Goal: Task Accomplishment & Management: Manage account settings

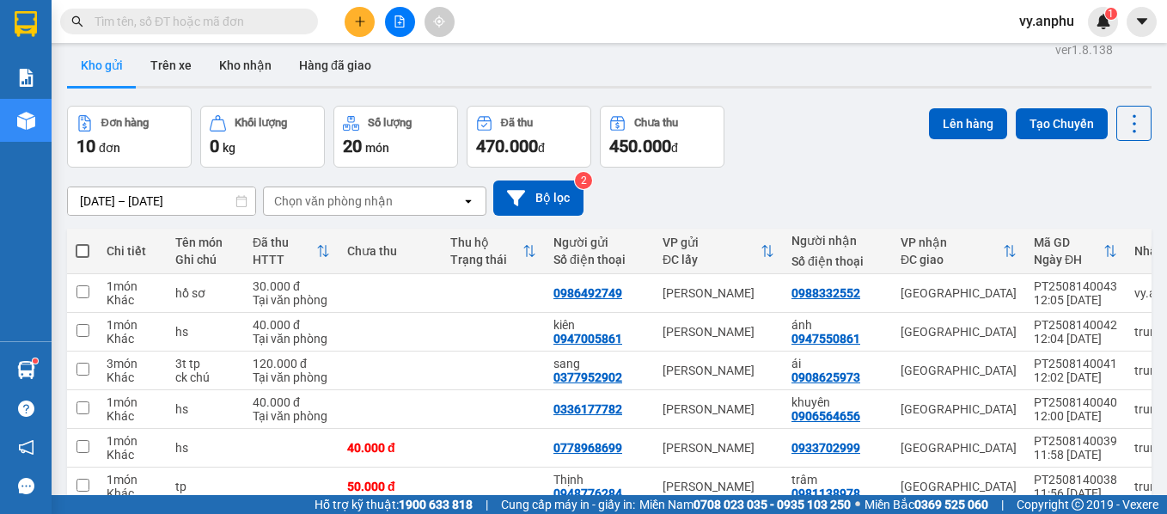
scroll to position [13, 0]
click at [82, 248] on span at bounding box center [83, 252] width 14 height 14
click at [83, 243] on input "checkbox" at bounding box center [83, 243] width 0 height 0
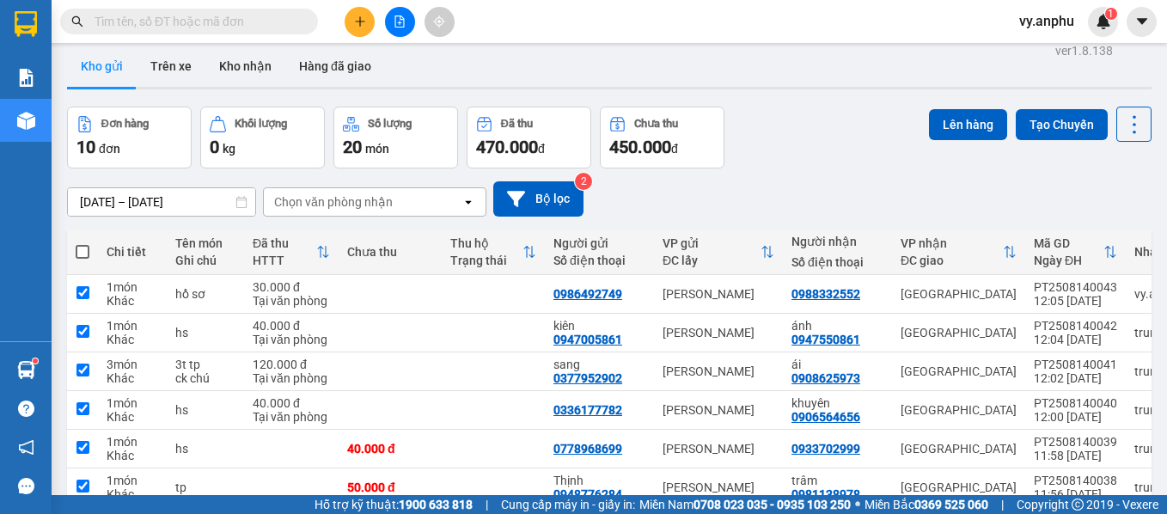
checkbox input "true"
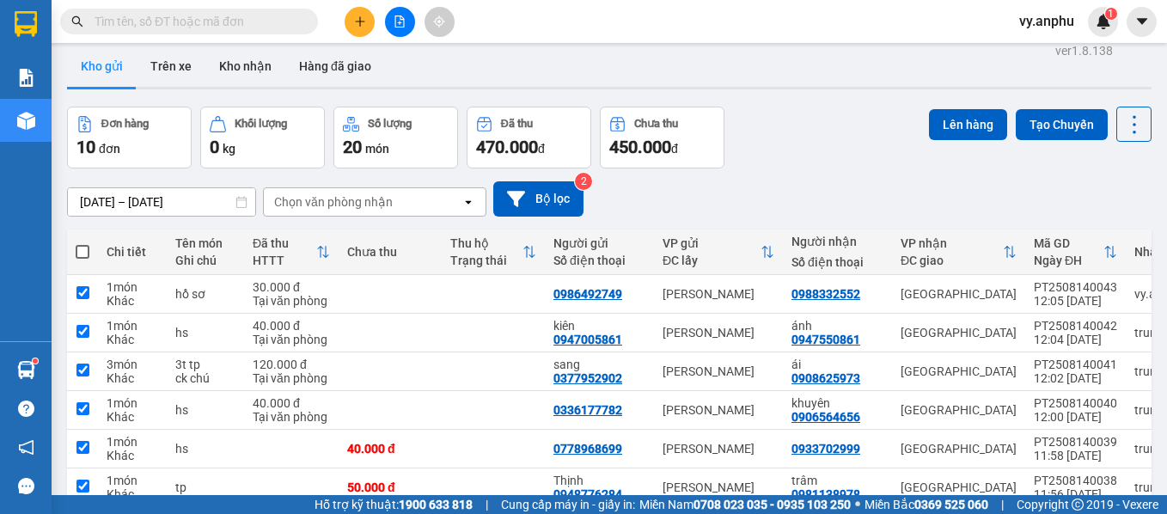
checkbox input "true"
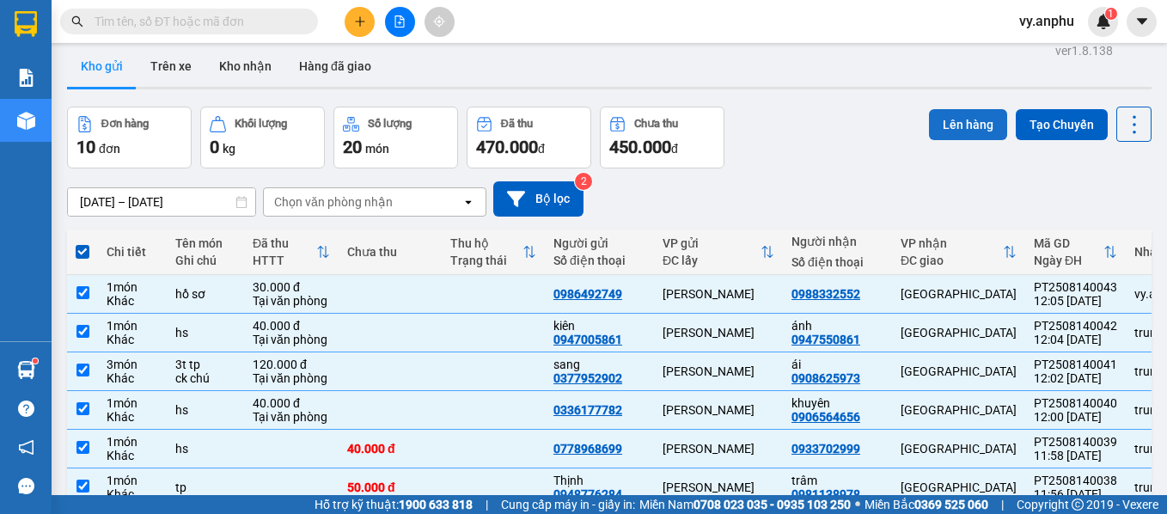
click at [943, 120] on button "Lên hàng" at bounding box center [968, 124] width 78 height 31
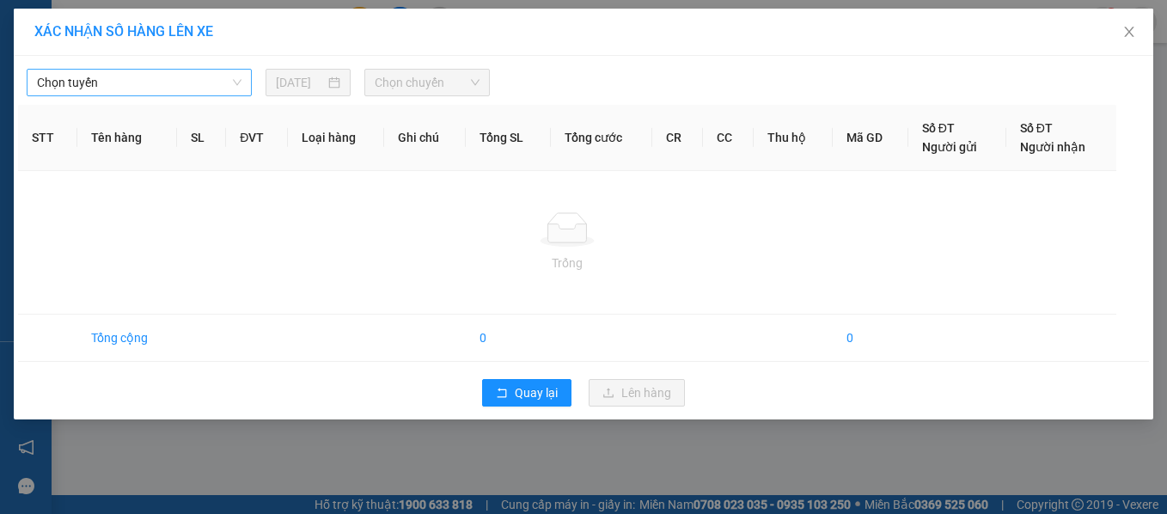
click at [200, 89] on span "Chọn tuyến" at bounding box center [139, 83] width 205 height 26
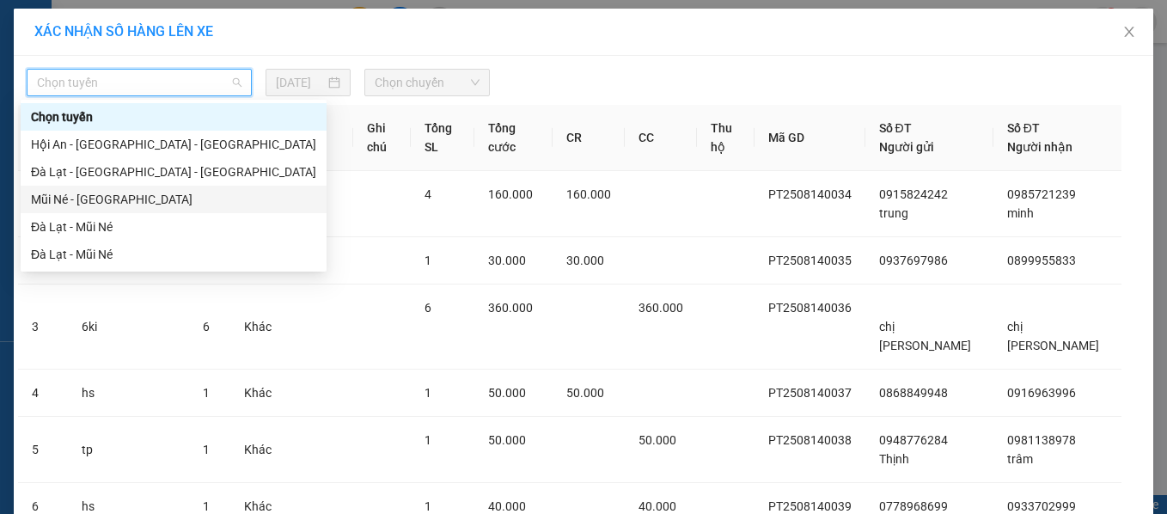
click at [118, 203] on div "Mũi Né - [GEOGRAPHIC_DATA]" at bounding box center [173, 199] width 285 height 19
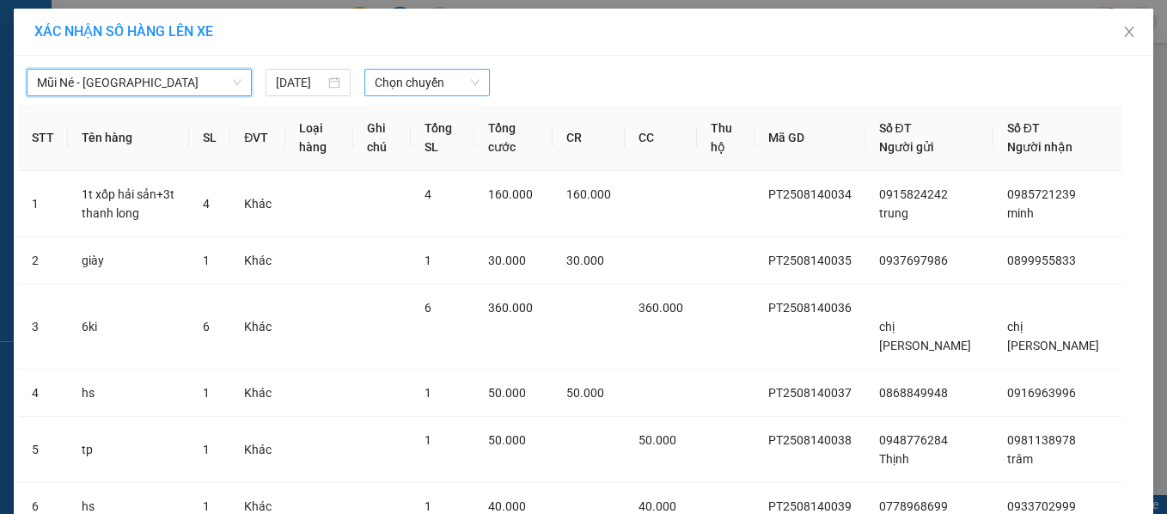
click at [378, 89] on span "Chọn chuyến" at bounding box center [427, 83] width 105 height 26
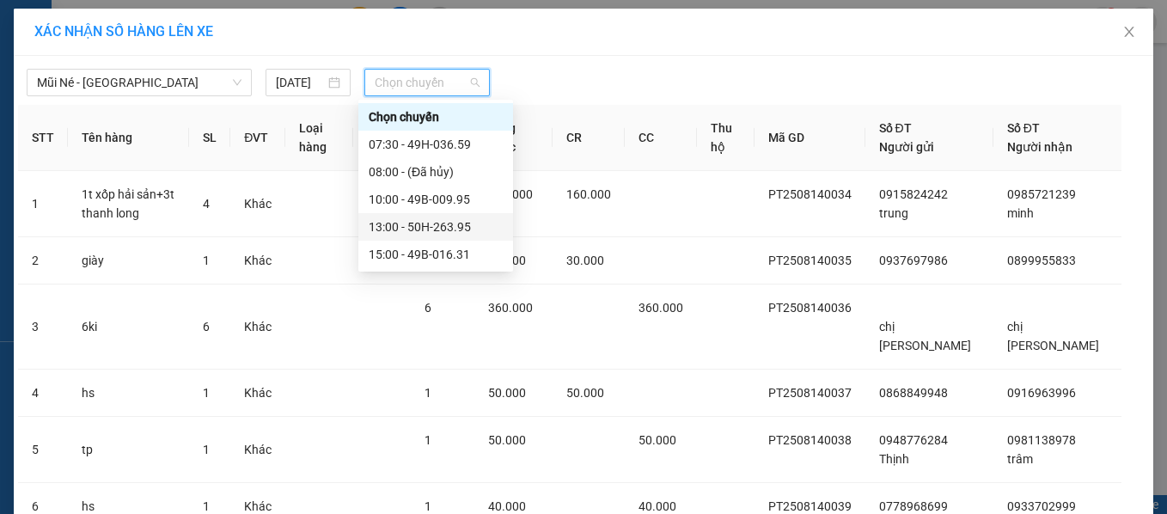
click at [390, 224] on div "13:00 - 50H-263.95" at bounding box center [436, 226] width 134 height 19
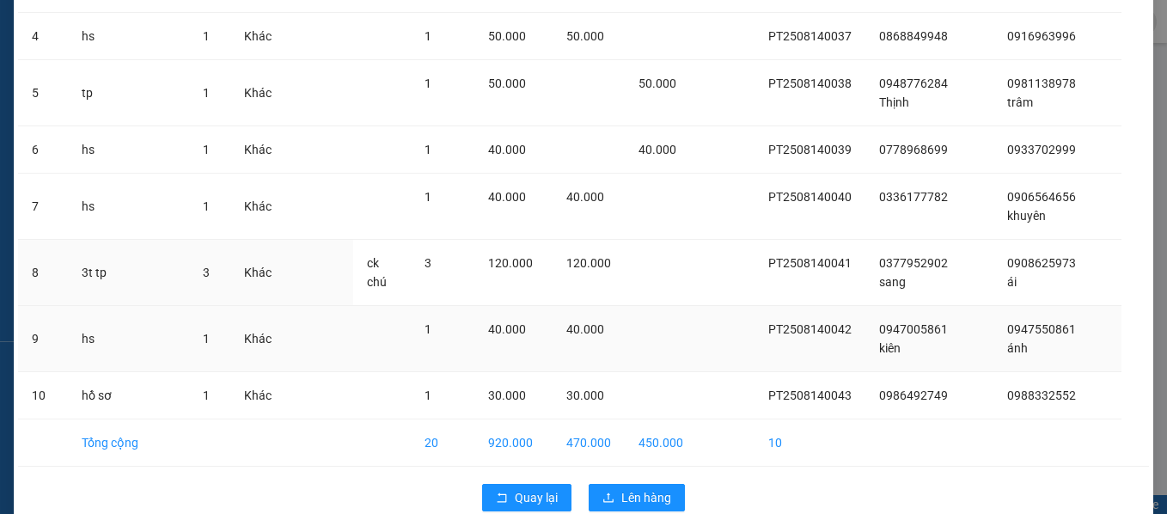
scroll to position [426, 0]
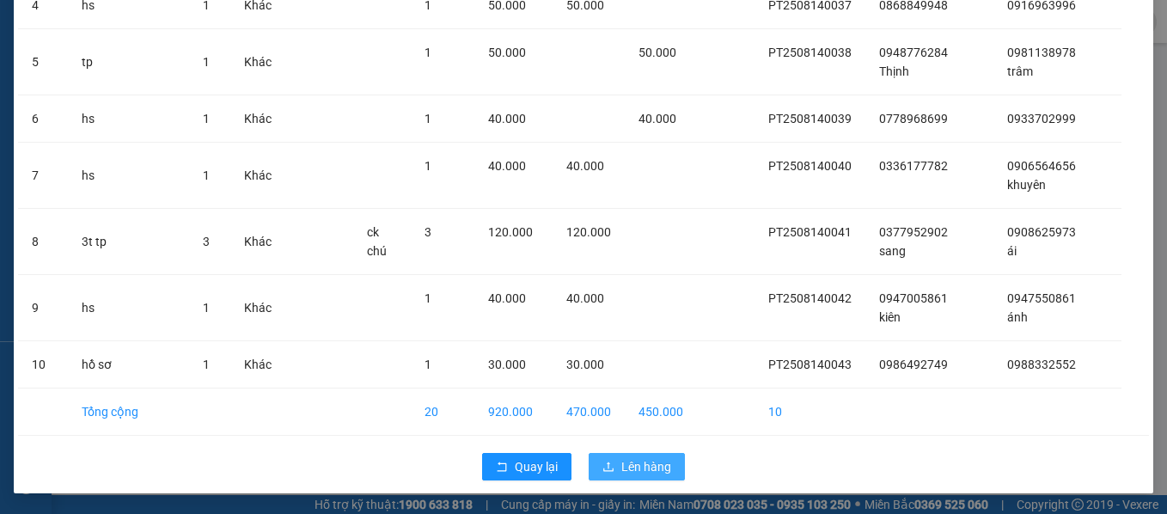
click at [671, 461] on button "Lên hàng" at bounding box center [637, 467] width 96 height 28
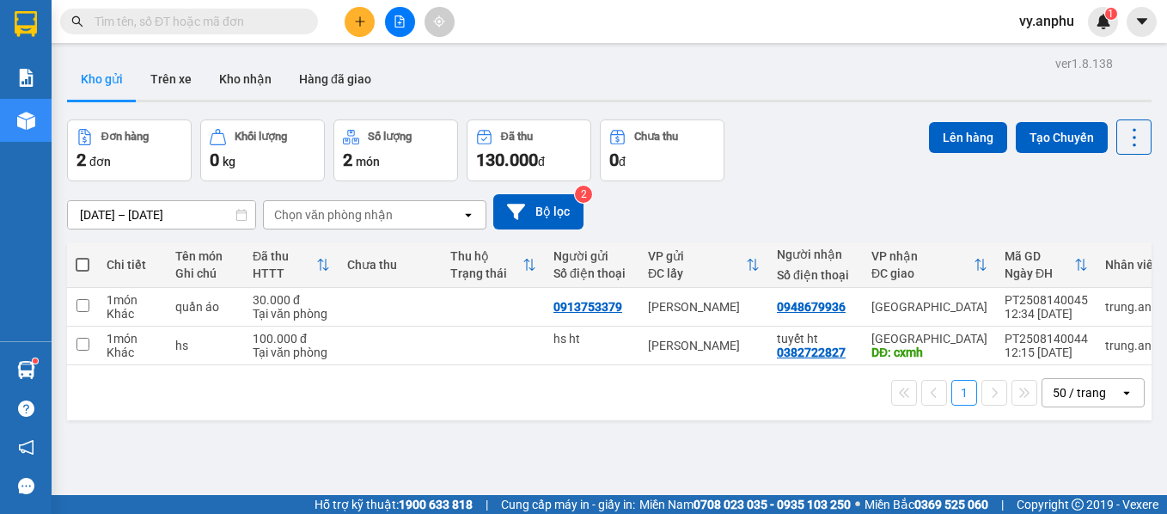
click at [77, 268] on span at bounding box center [83, 265] width 14 height 14
click at [83, 256] on input "checkbox" at bounding box center [83, 256] width 0 height 0
checkbox input "true"
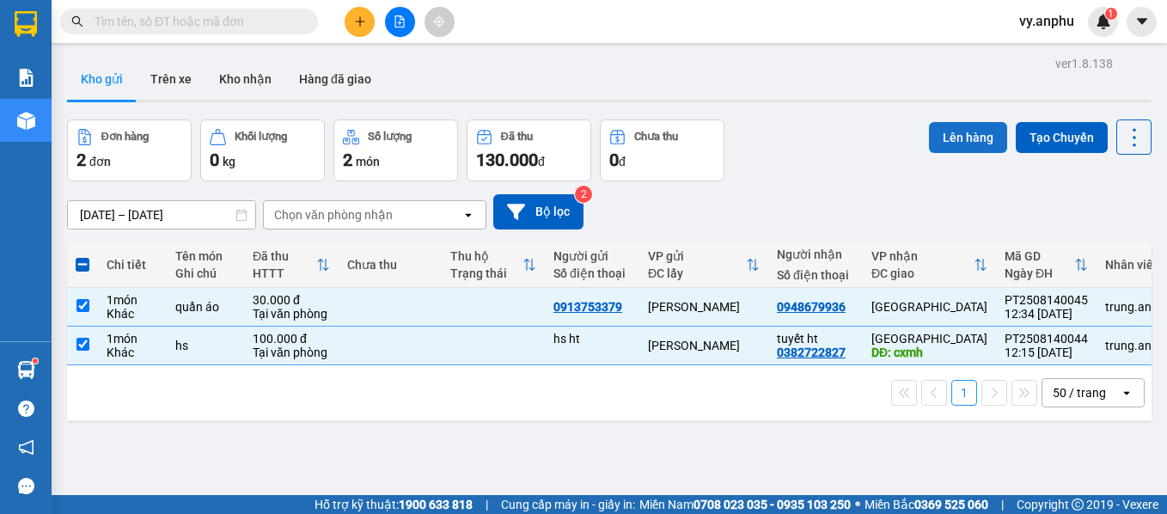
click at [965, 139] on button "Lên hàng" at bounding box center [968, 137] width 78 height 31
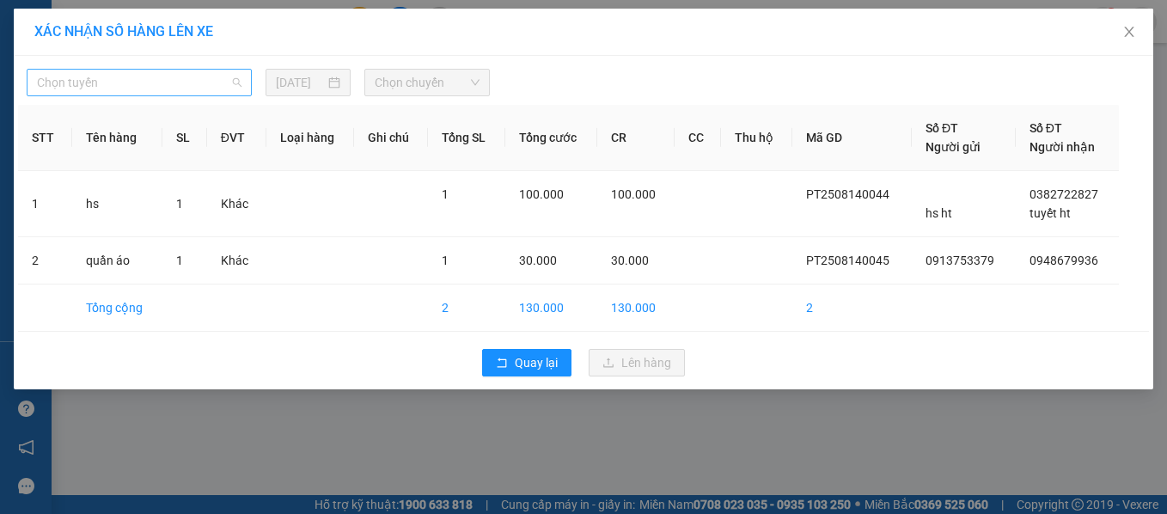
click at [210, 76] on span "Chọn tuyến" at bounding box center [139, 83] width 205 height 26
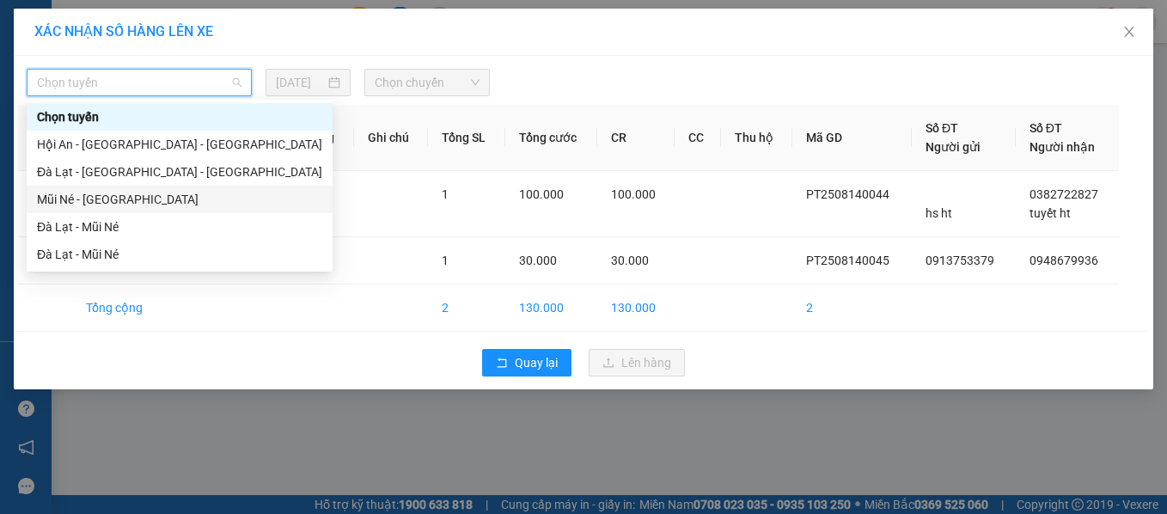
click at [150, 193] on div "Mũi Né - [GEOGRAPHIC_DATA]" at bounding box center [179, 199] width 285 height 19
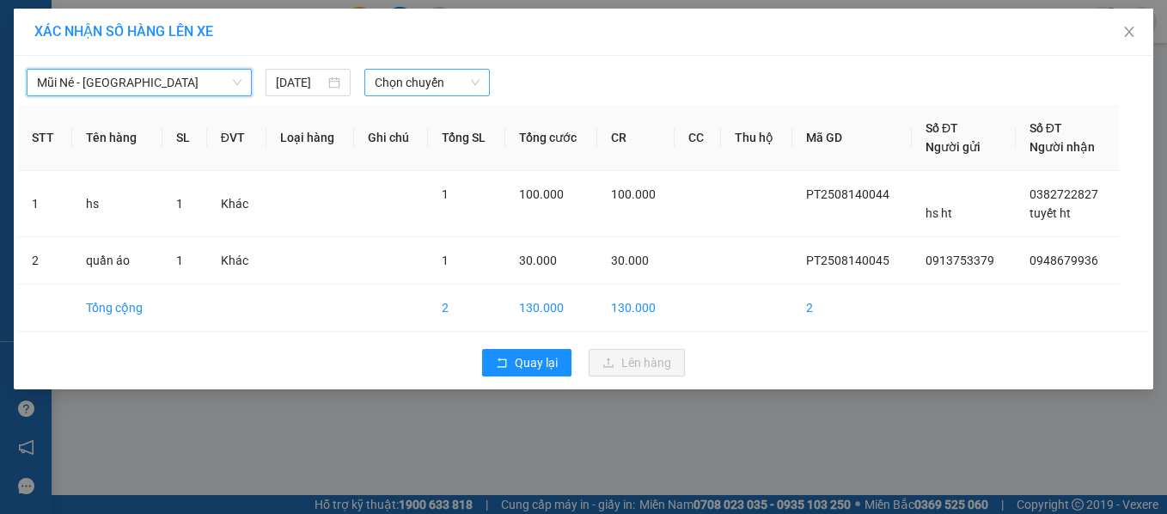
click at [395, 94] on span "Chọn chuyến" at bounding box center [427, 83] width 105 height 26
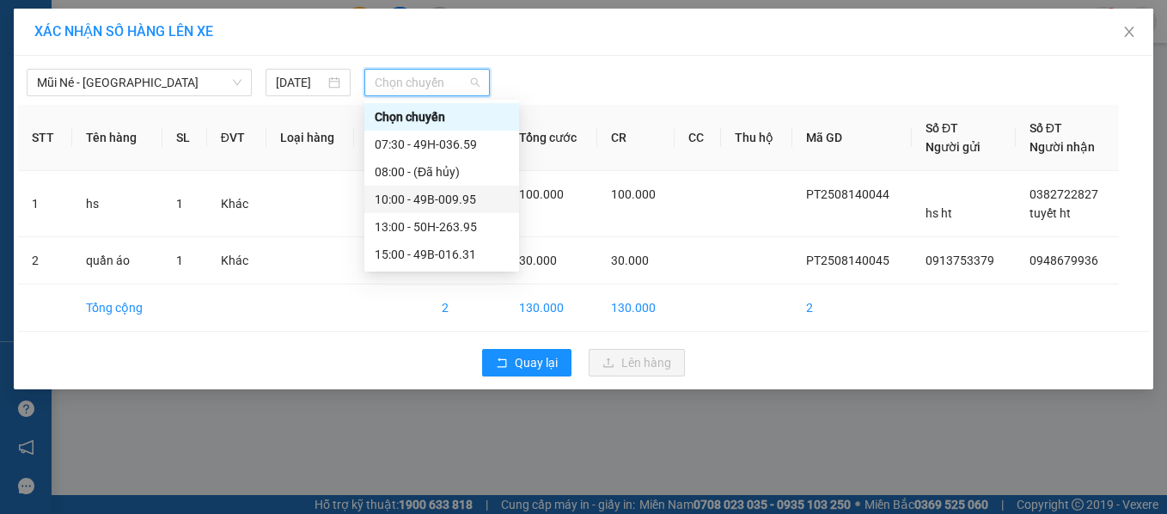
click at [406, 201] on div "10:00 - 49B-009.95" at bounding box center [442, 199] width 134 height 19
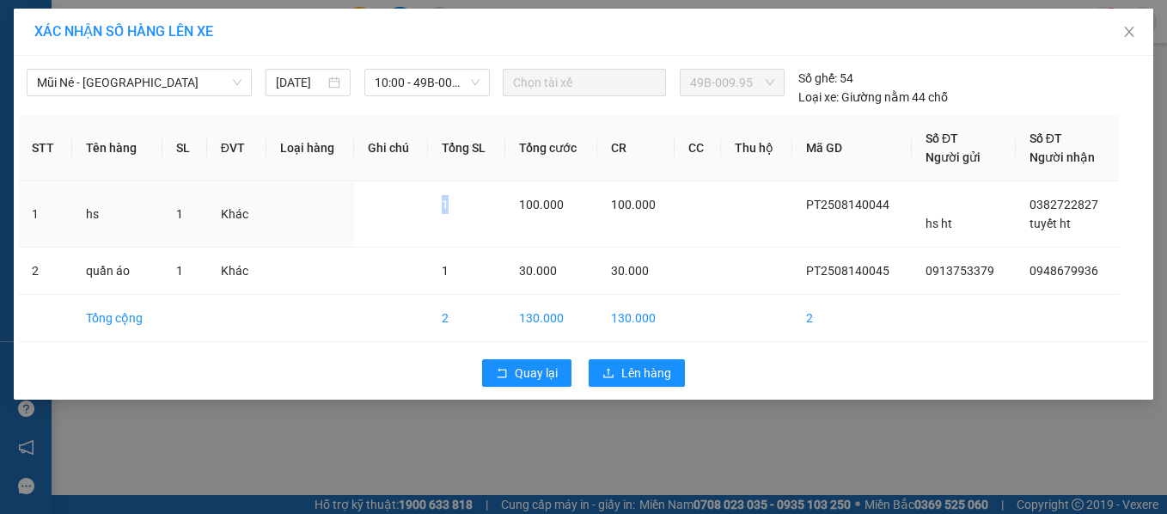
click at [406, 201] on td at bounding box center [391, 214] width 74 height 66
drag, startPoint x: 406, startPoint y: 201, endPoint x: 396, endPoint y: 80, distance: 121.6
click at [396, 80] on span "10:00 - 49B-009.95" at bounding box center [427, 83] width 105 height 26
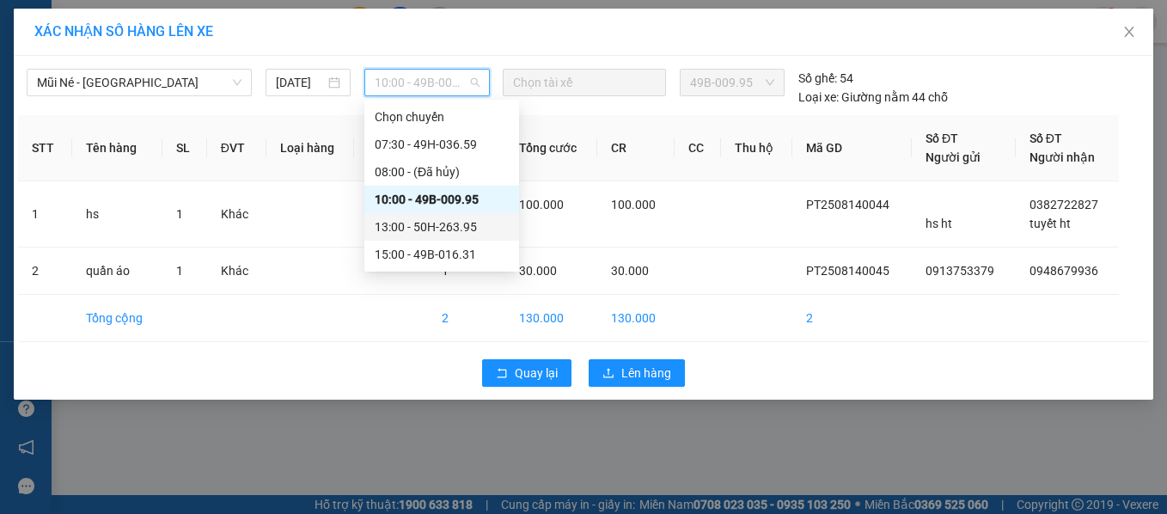
click at [401, 218] on div "13:00 - 50H-263.95" at bounding box center [442, 226] width 134 height 19
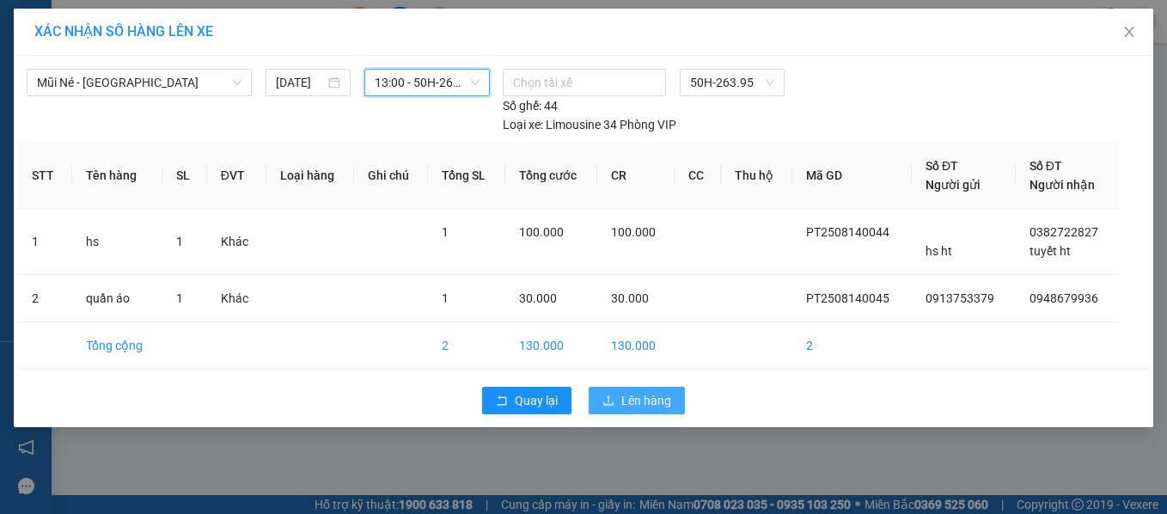
click at [609, 402] on icon "upload" at bounding box center [609, 401] width 12 height 12
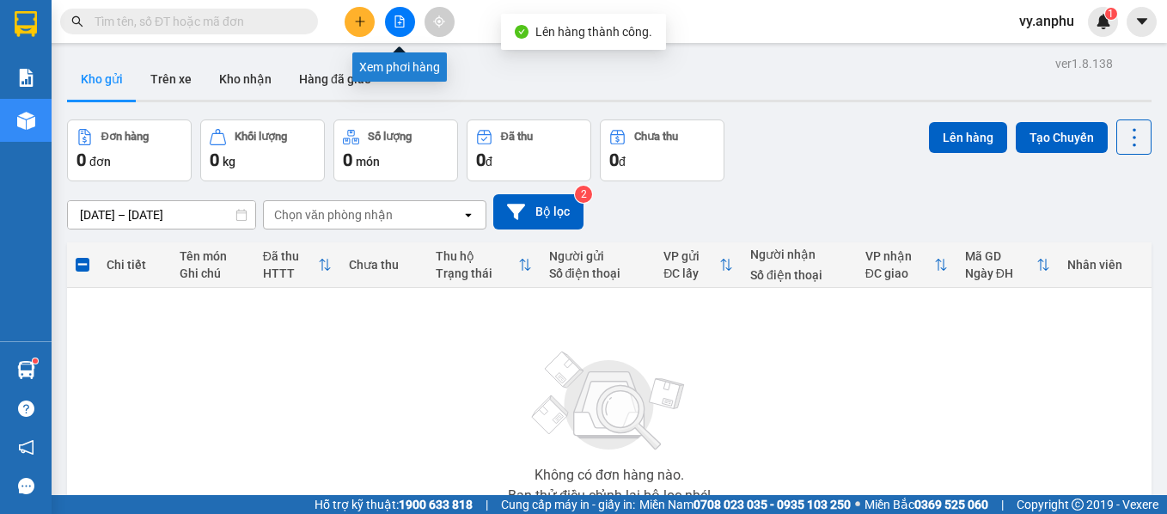
click at [399, 26] on icon "file-add" at bounding box center [400, 21] width 12 height 12
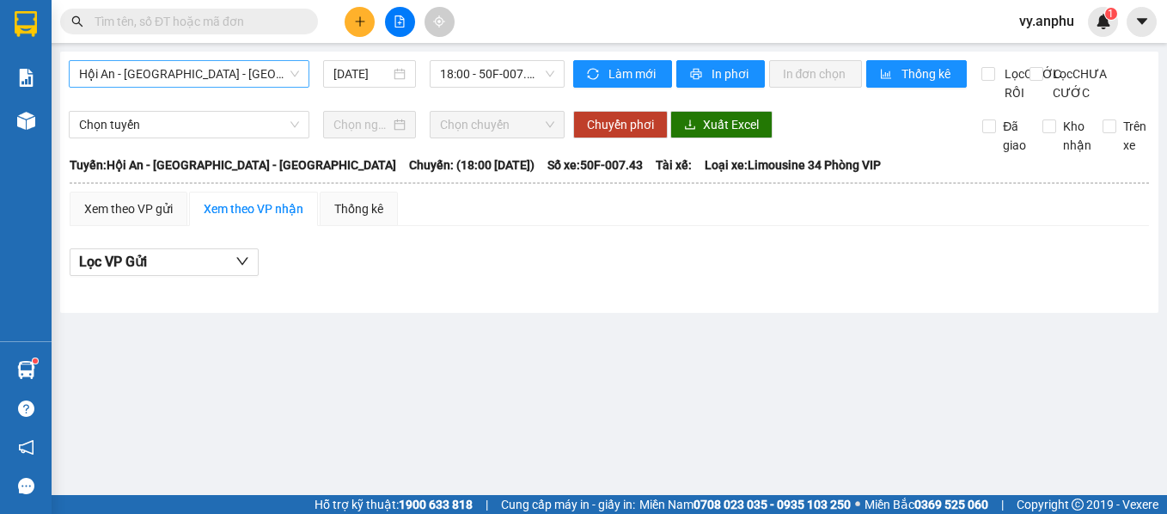
click at [244, 70] on span "Hội An - [GEOGRAPHIC_DATA] - [GEOGRAPHIC_DATA]" at bounding box center [189, 74] width 220 height 26
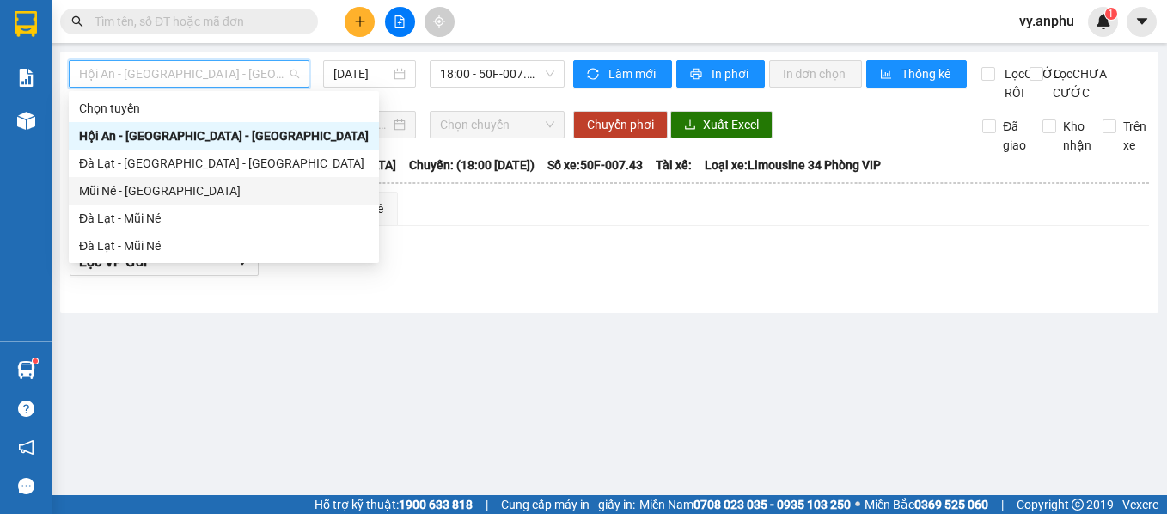
click at [205, 193] on div "Mũi Né - [GEOGRAPHIC_DATA]" at bounding box center [224, 190] width 290 height 19
type input "[DATE]"
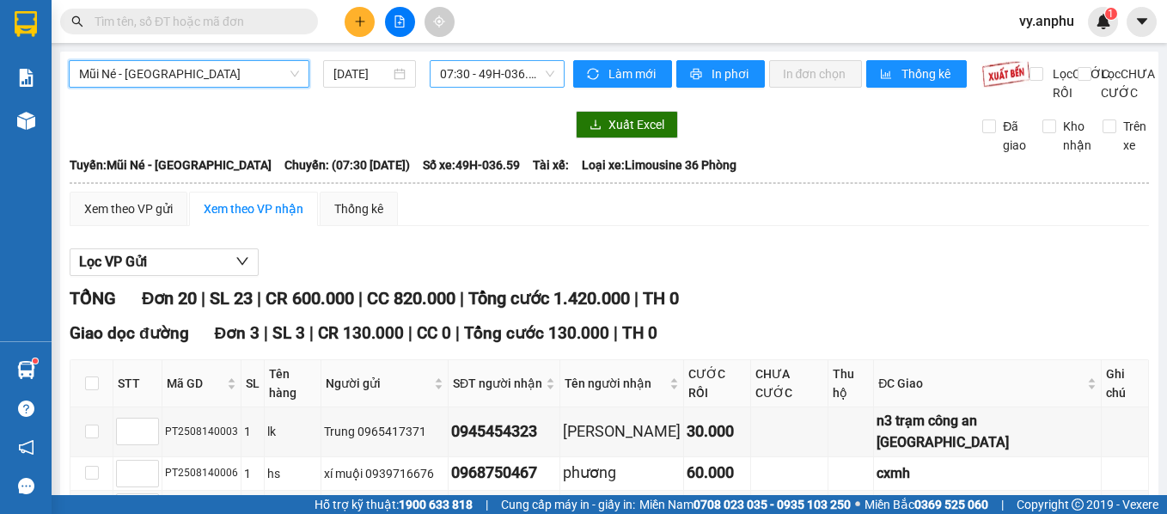
click at [500, 82] on span "07:30 - 49H-036.59" at bounding box center [497, 74] width 114 height 26
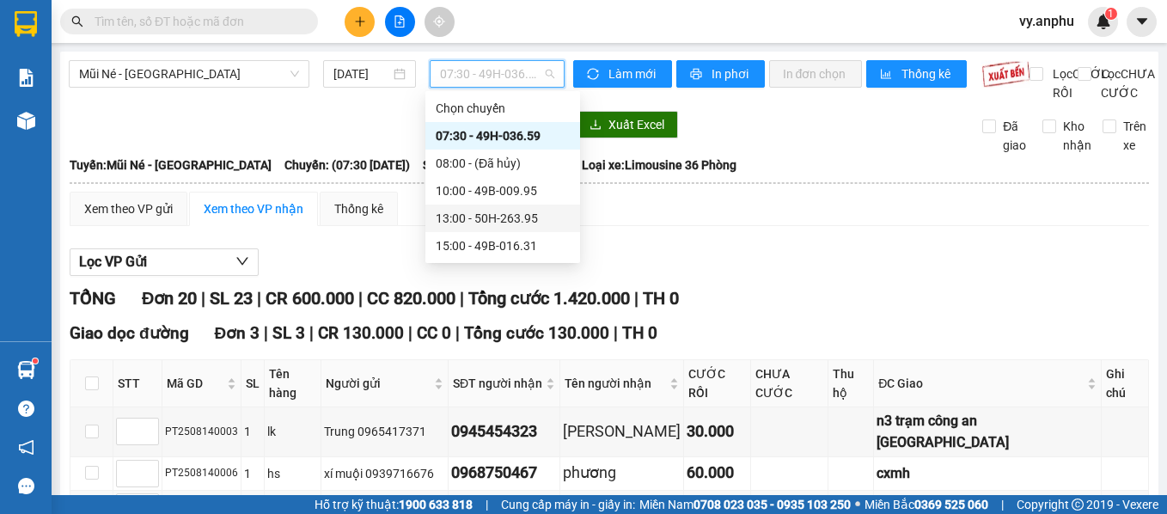
click at [490, 217] on div "13:00 - 50H-263.95" at bounding box center [503, 218] width 134 height 19
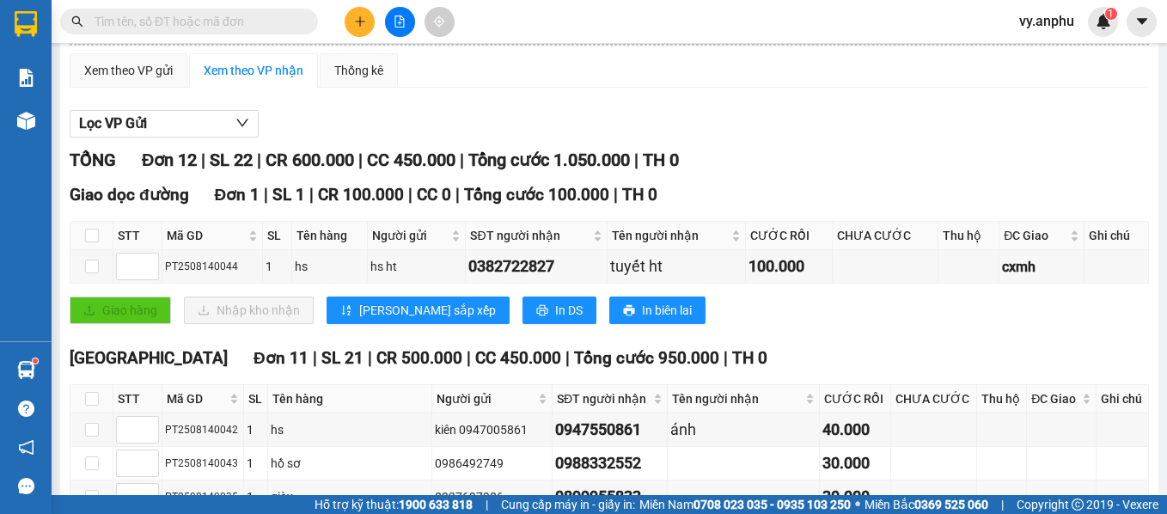
scroll to position [172, 0]
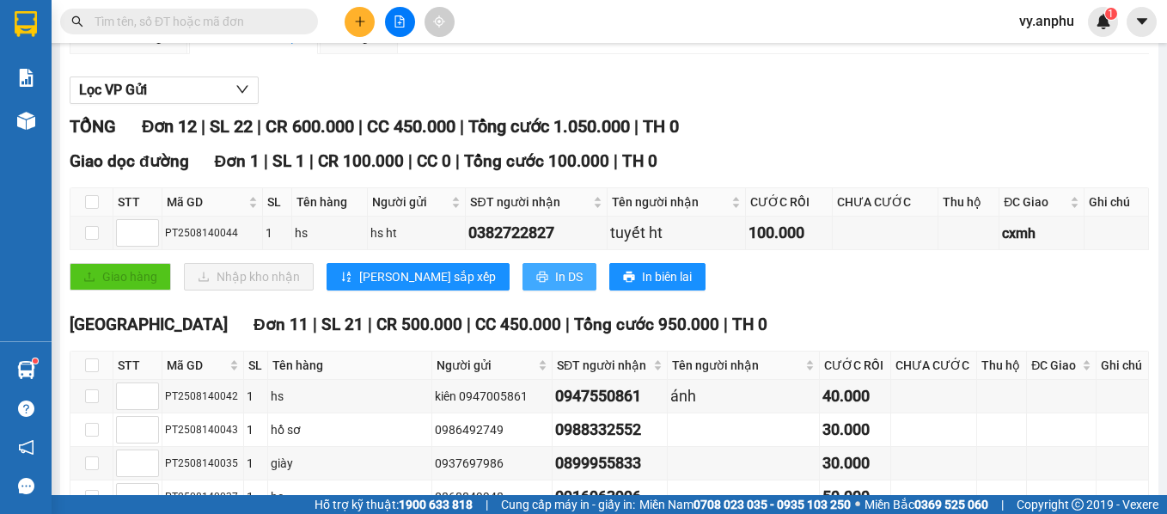
click at [555, 286] on span "In DS" at bounding box center [569, 276] width 28 height 19
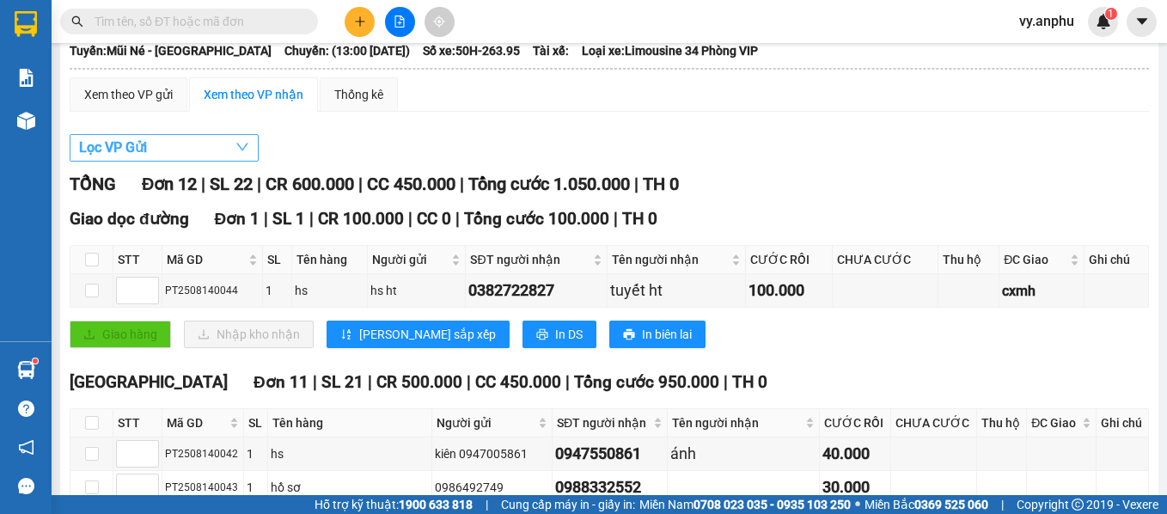
scroll to position [86, 0]
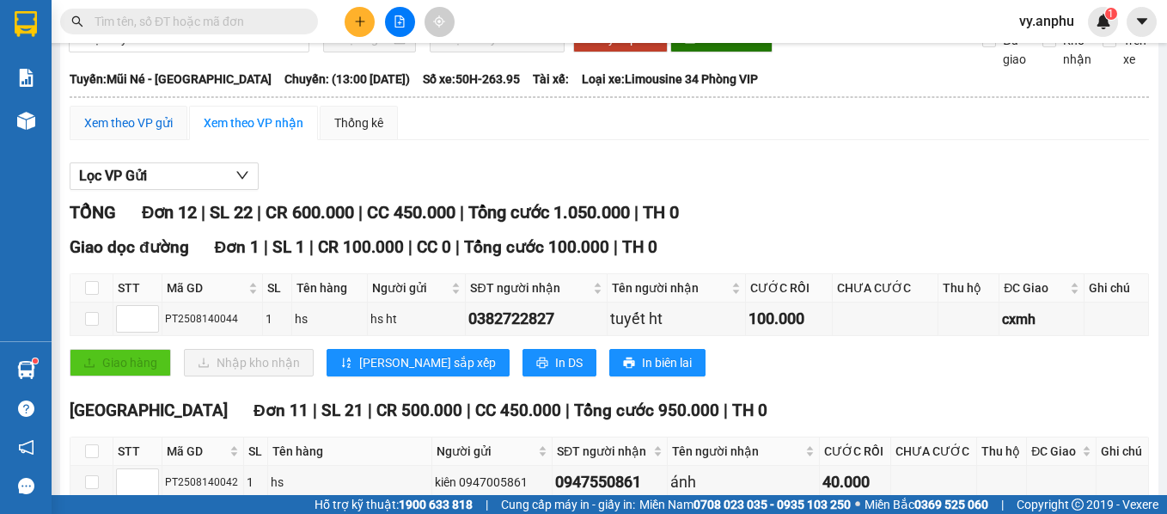
click at [160, 132] on div "Xem theo VP gửi" at bounding box center [128, 122] width 89 height 19
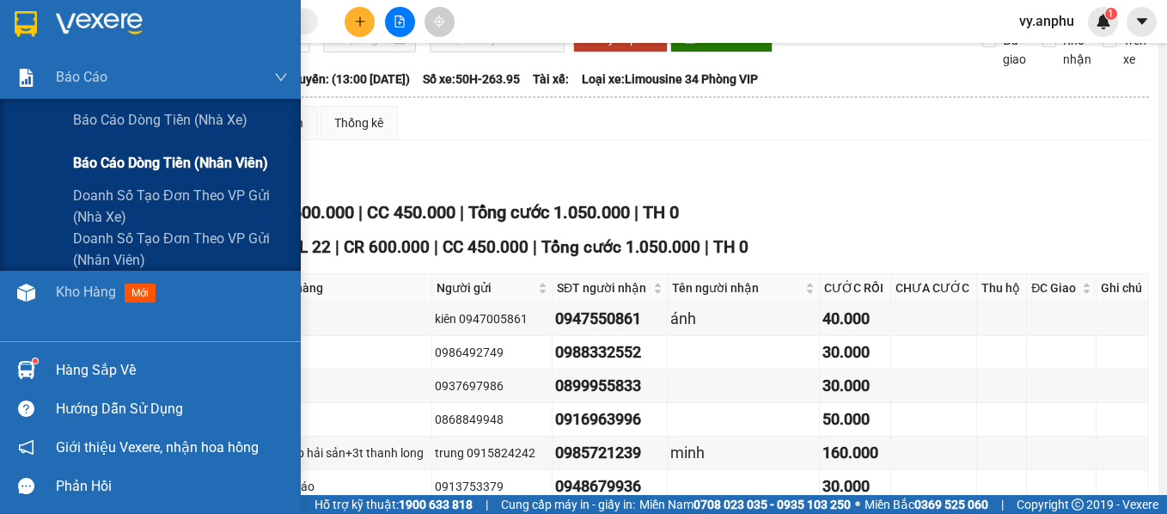
drag, startPoint x: 146, startPoint y: 172, endPoint x: 136, endPoint y: 132, distance: 41.7
click at [146, 171] on span "Báo cáo dòng tiền (nhân viên)" at bounding box center [170, 162] width 195 height 21
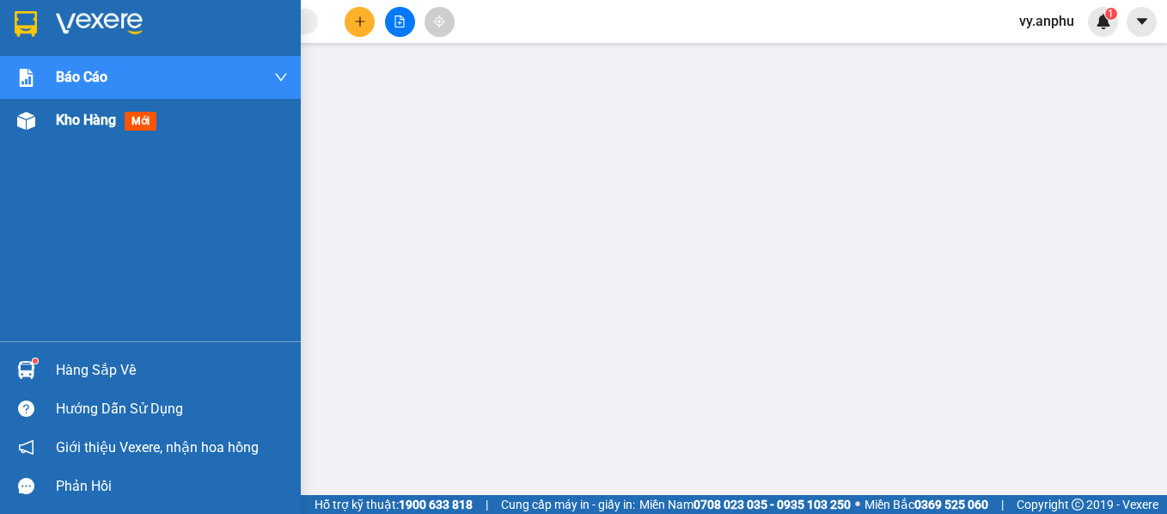
click at [93, 127] on span "Kho hàng" at bounding box center [86, 120] width 60 height 16
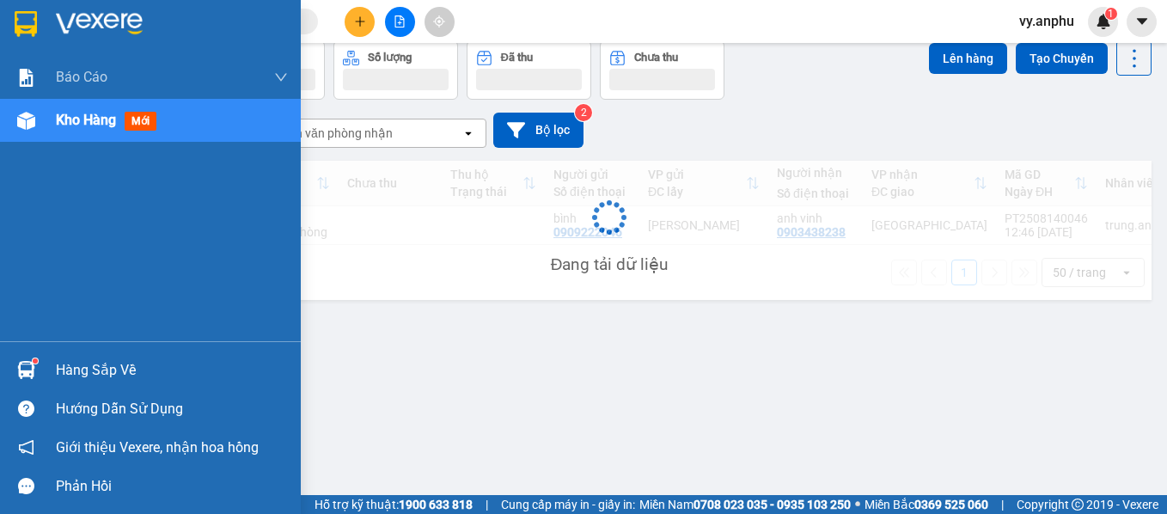
scroll to position [79, 0]
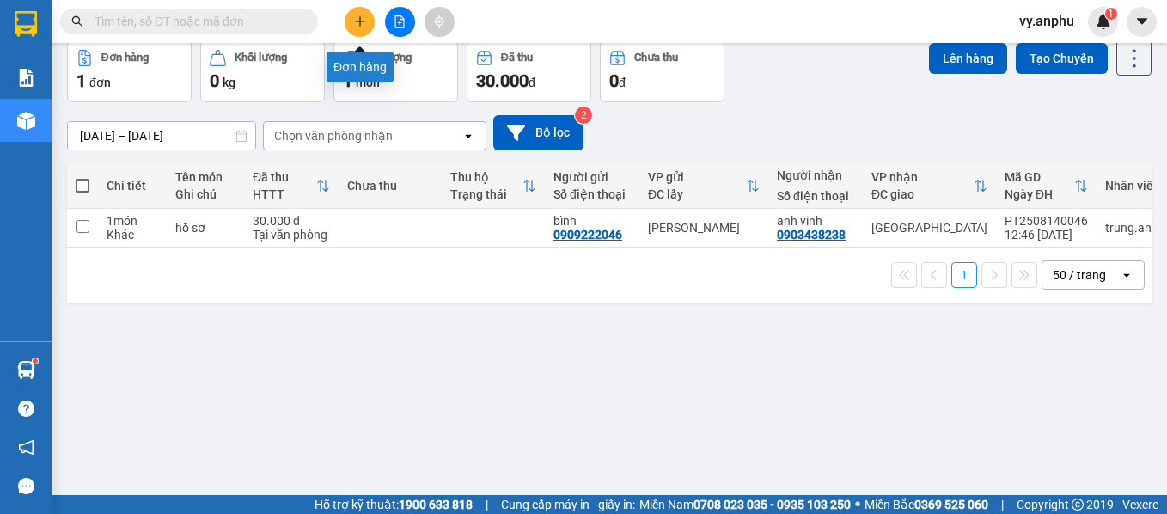
click at [352, 23] on button at bounding box center [360, 22] width 30 height 30
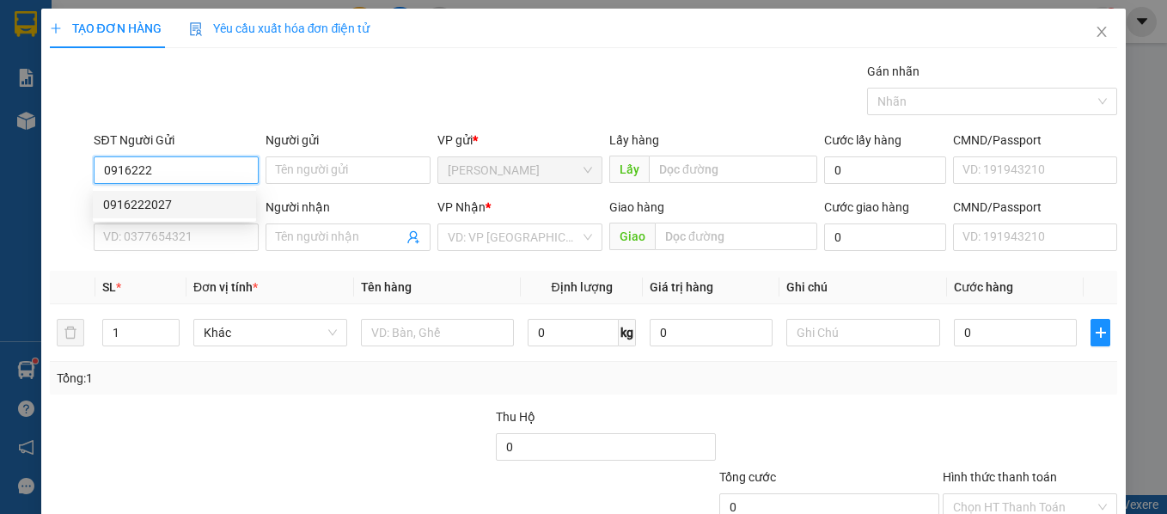
click at [219, 198] on div "0916222027" at bounding box center [174, 204] width 143 height 19
type input "0916222027"
type input "0908444663"
type input "40.000"
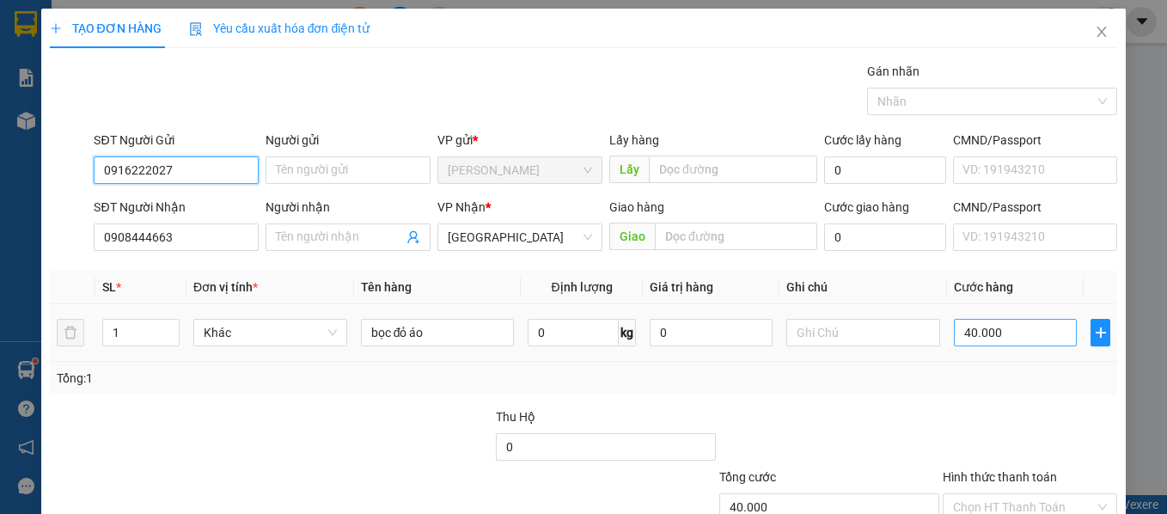
type input "0916222027"
click at [961, 339] on input "40.000" at bounding box center [1015, 333] width 123 height 28
type input "3"
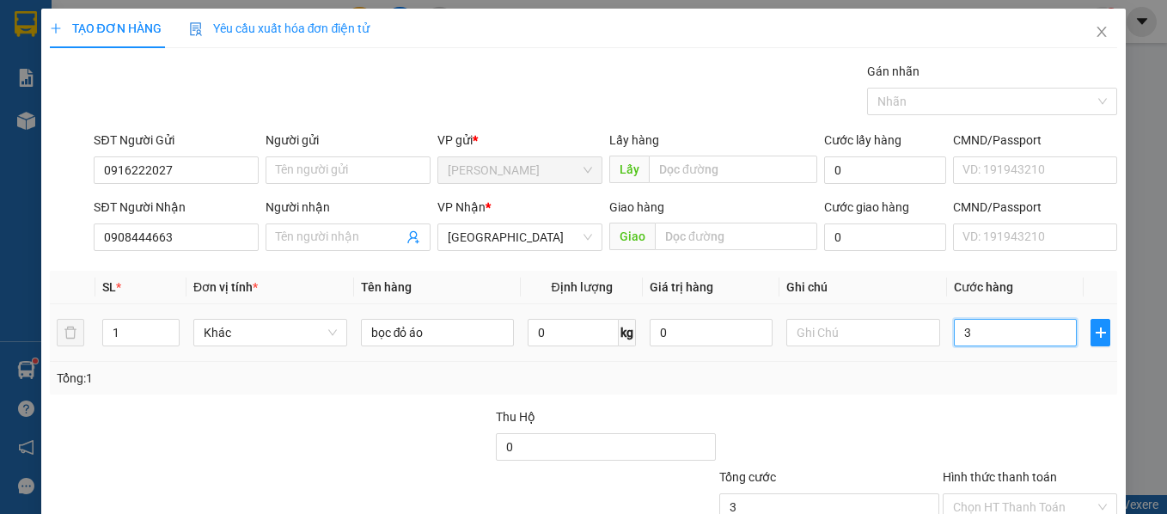
type input "30"
type input "30.000"
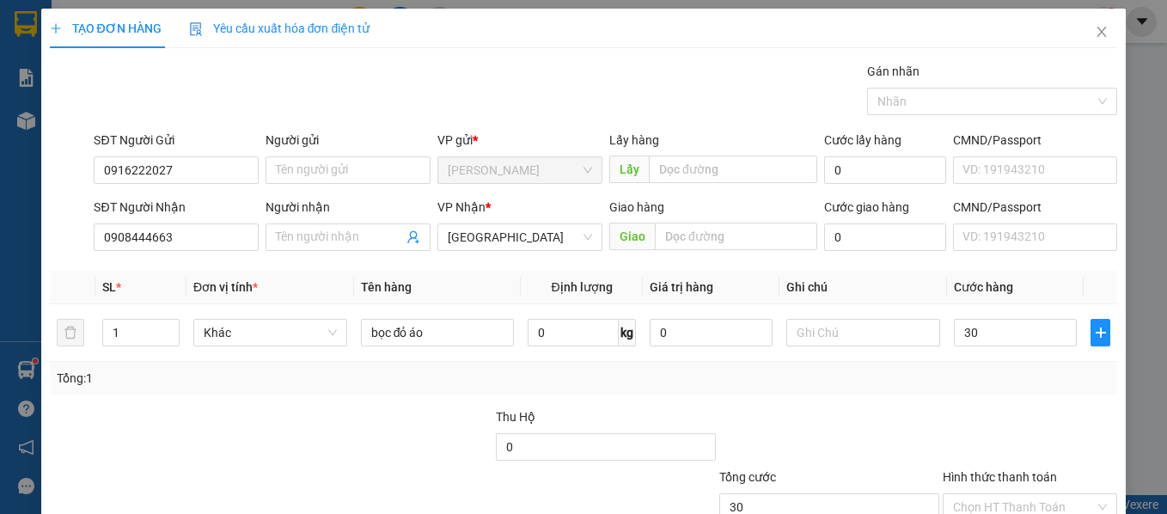
type input "30.000"
click at [990, 443] on div at bounding box center [1030, 437] width 179 height 60
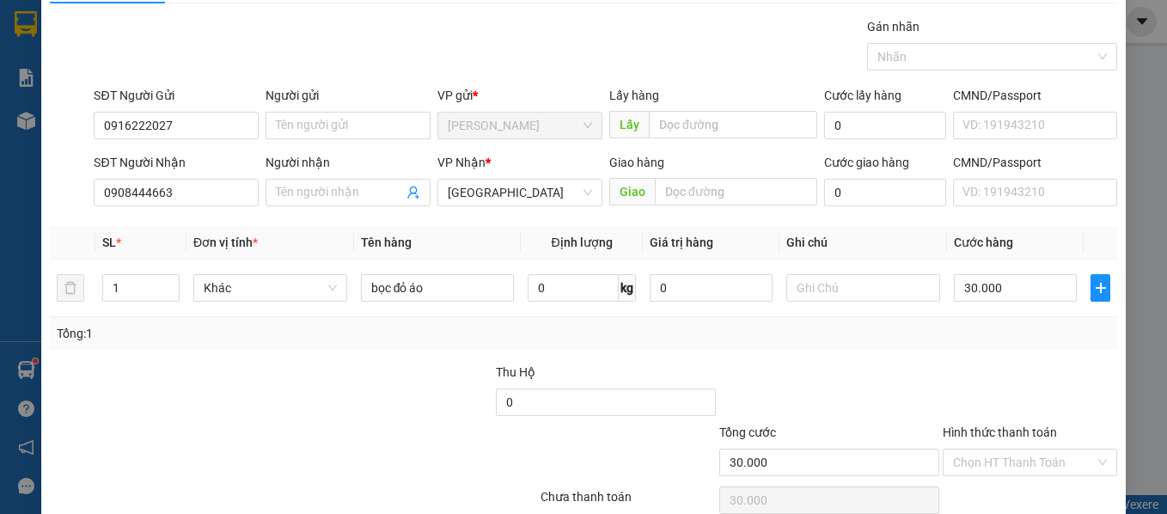
scroll to position [86, 0]
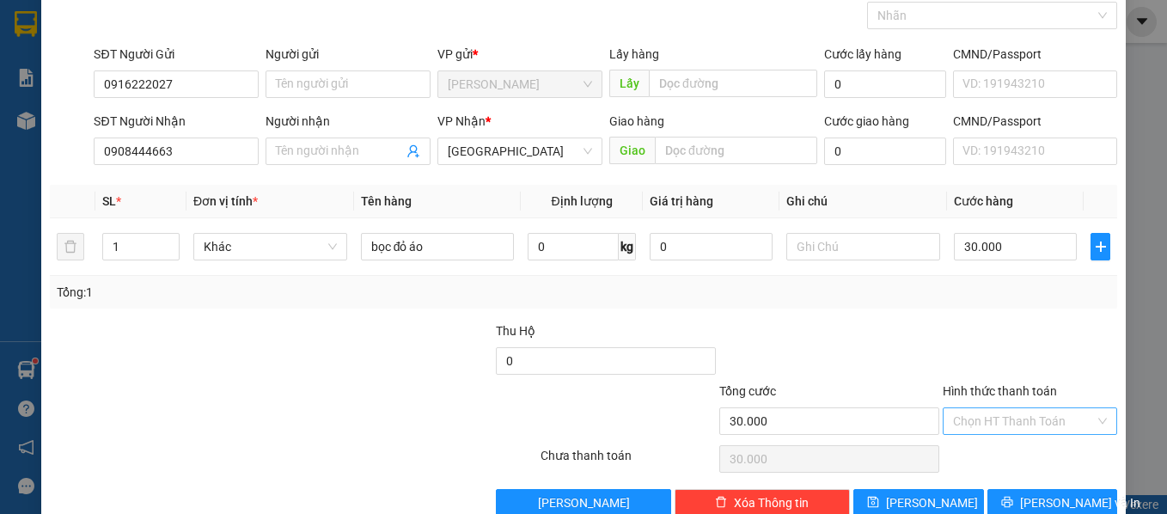
click at [983, 434] on div "Chọn HT Thanh Toán" at bounding box center [1030, 421] width 175 height 28
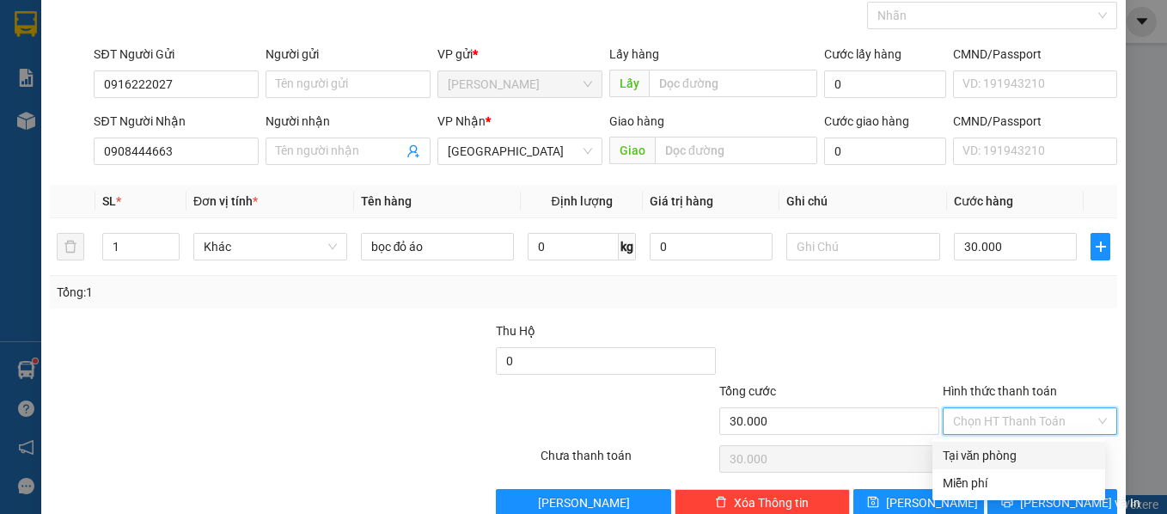
click at [1010, 461] on div "Tại văn phòng" at bounding box center [1019, 455] width 152 height 19
type input "0"
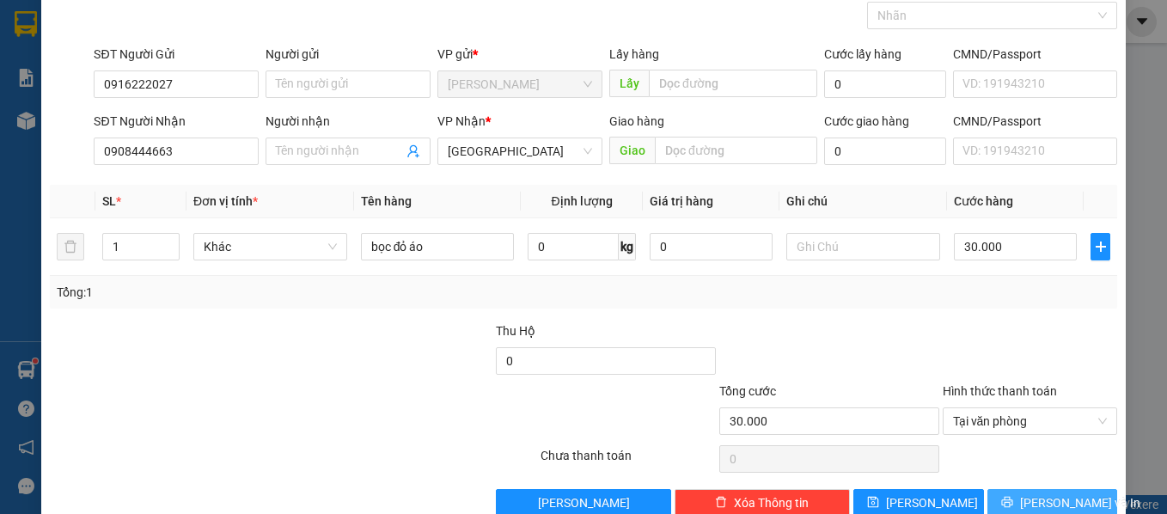
drag, startPoint x: 1060, startPoint y: 504, endPoint x: 1049, endPoint y: 486, distance: 21.2
click at [1059, 504] on span "[PERSON_NAME] và In" at bounding box center [1080, 502] width 120 height 19
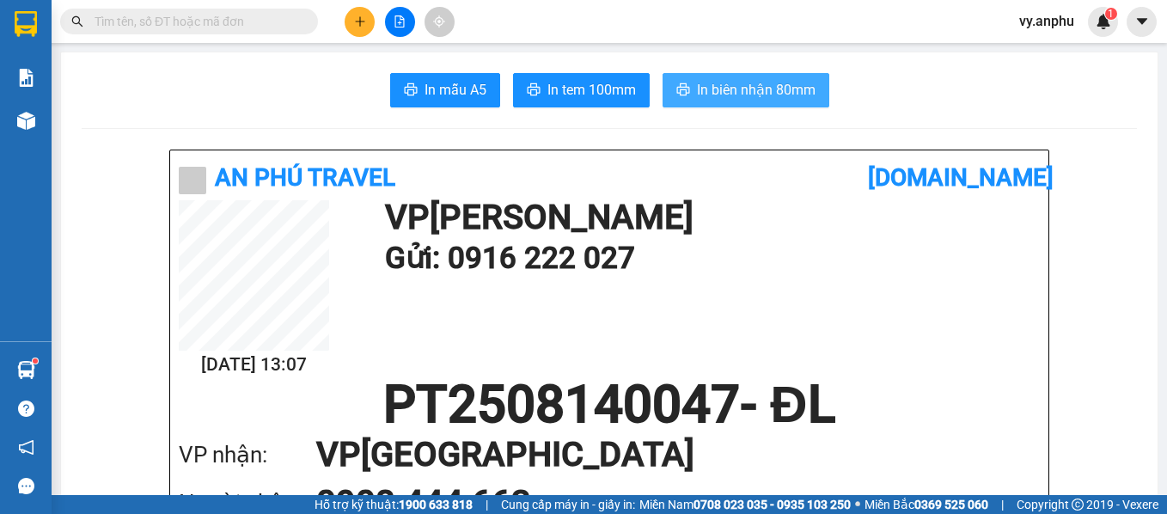
click at [689, 97] on button "In biên nhận 80mm" at bounding box center [746, 90] width 167 height 34
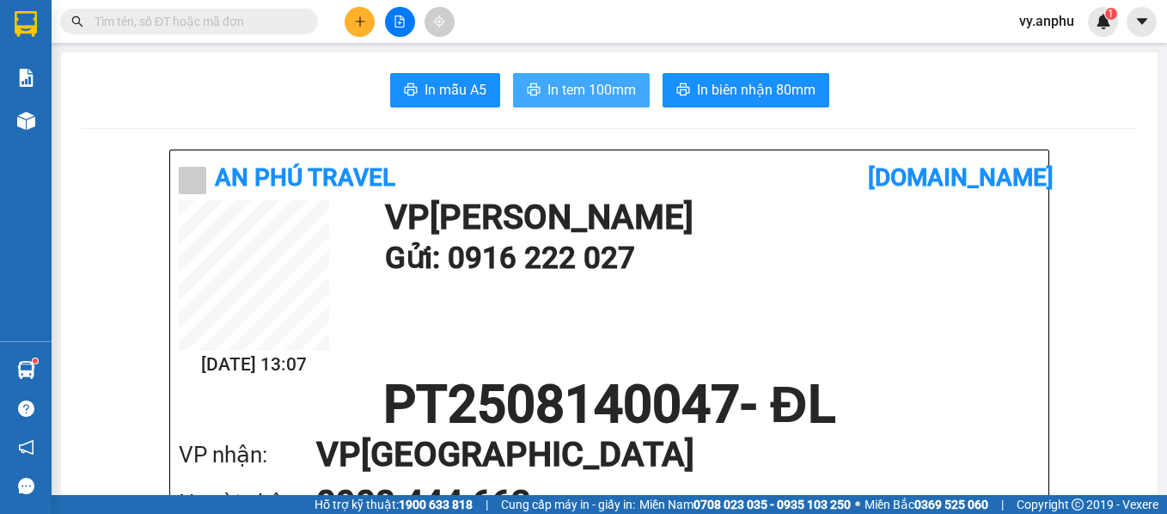
click at [575, 89] on span "In tem 100mm" at bounding box center [592, 89] width 89 height 21
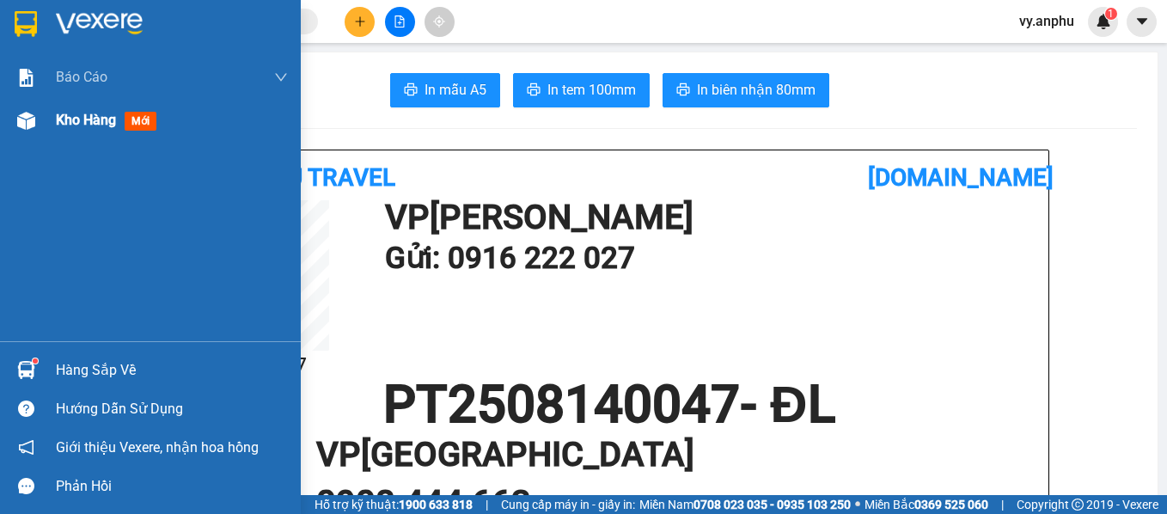
drag, startPoint x: 80, startPoint y: 120, endPoint x: 144, endPoint y: 114, distance: 63.9
click at [80, 120] on span "Kho hàng" at bounding box center [86, 120] width 60 height 16
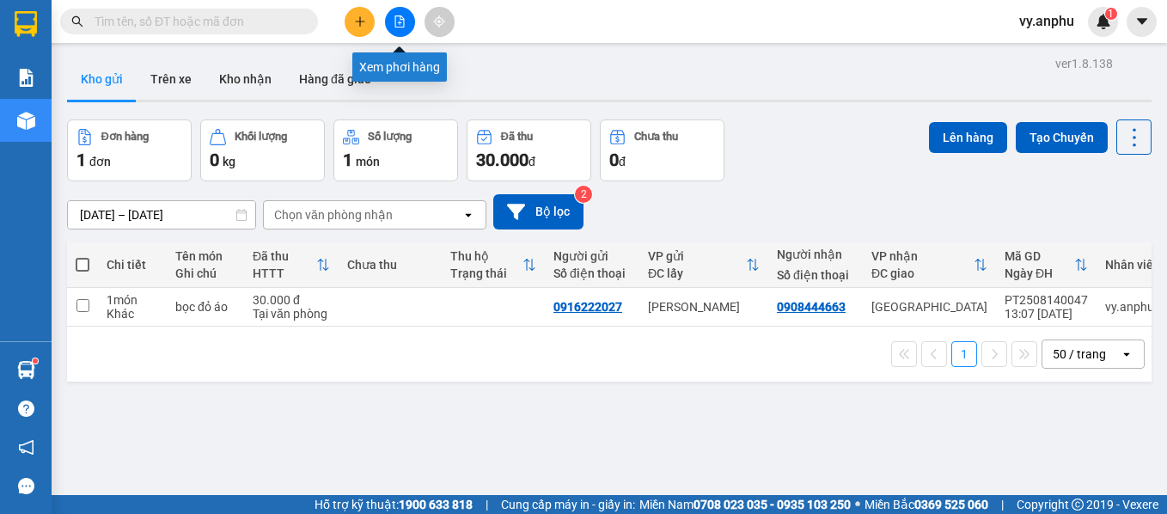
click at [410, 25] on button at bounding box center [400, 22] width 30 height 30
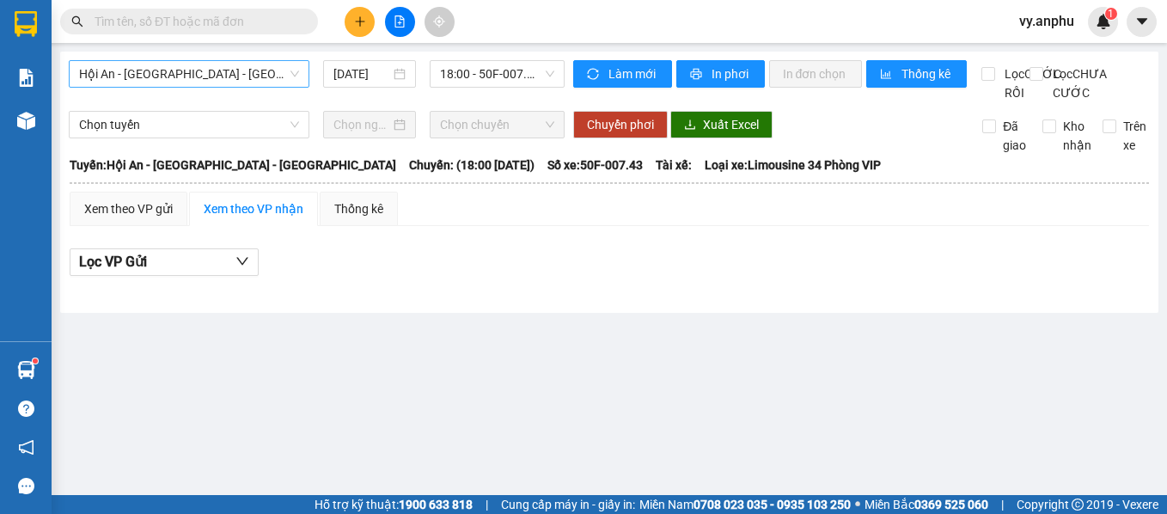
click at [264, 80] on span "Hội An - [GEOGRAPHIC_DATA] - [GEOGRAPHIC_DATA]" at bounding box center [189, 74] width 220 height 26
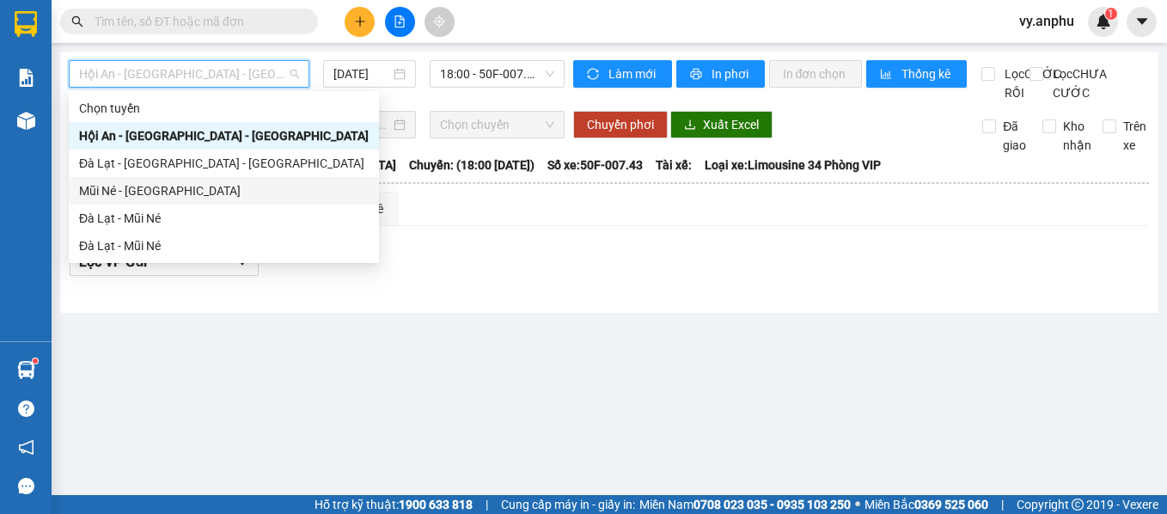
click at [166, 193] on div "Mũi Né - [GEOGRAPHIC_DATA]" at bounding box center [224, 190] width 290 height 19
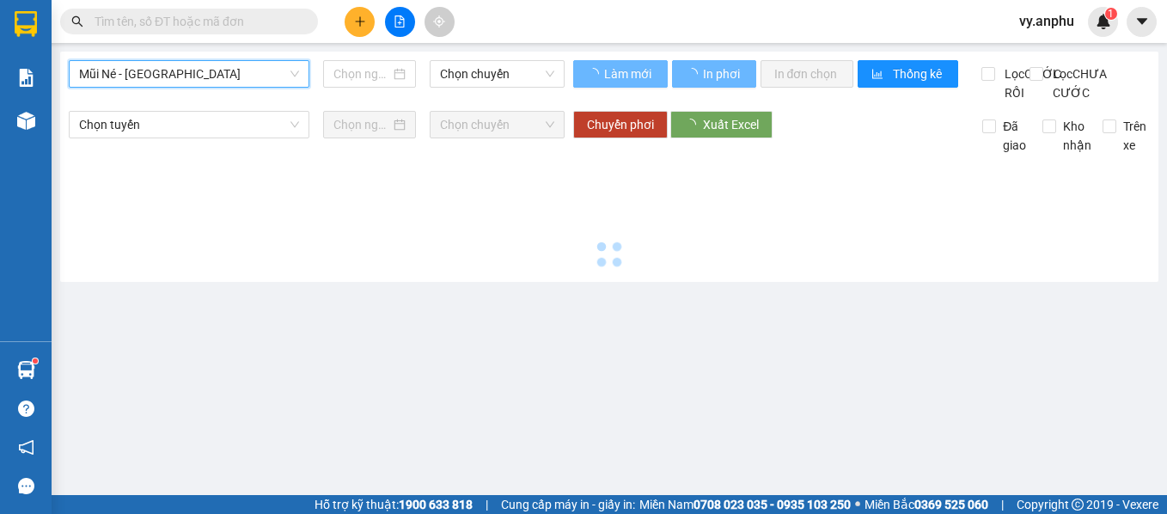
type input "[DATE]"
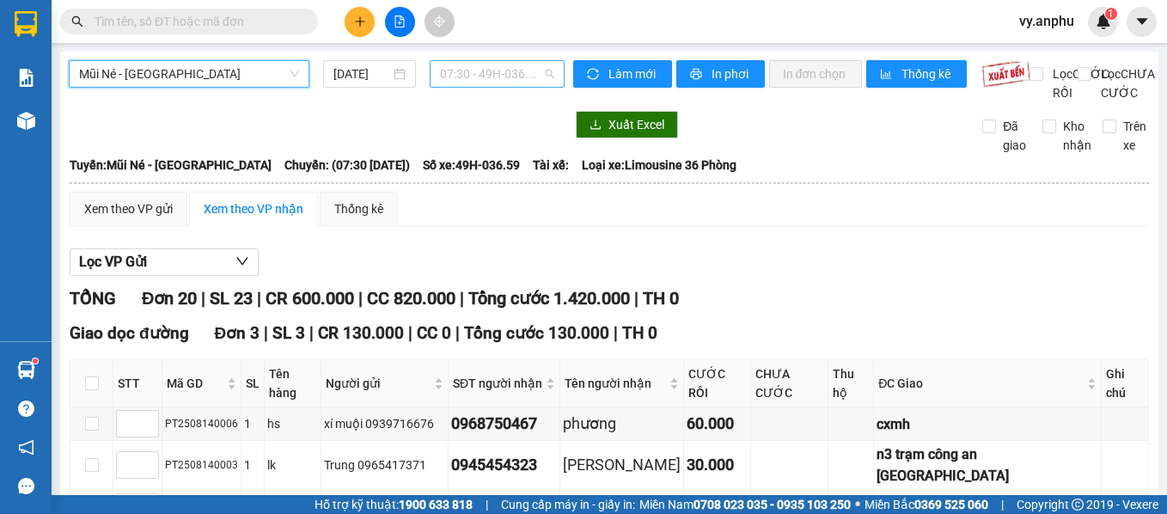
click at [465, 72] on span "07:30 - 49H-036.59" at bounding box center [497, 74] width 114 height 26
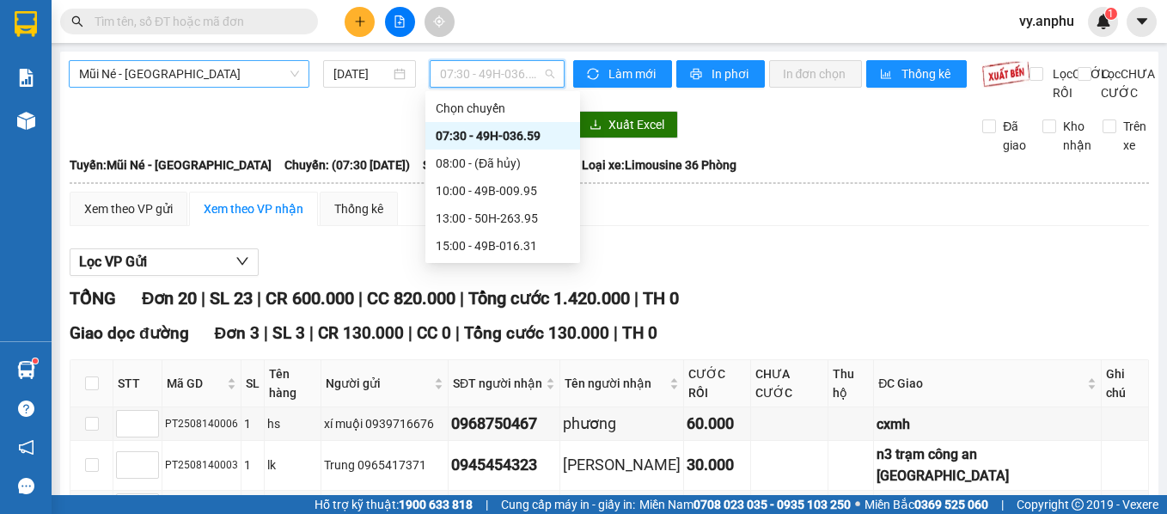
click at [221, 77] on span "Mũi Né - [GEOGRAPHIC_DATA]" at bounding box center [189, 74] width 220 height 26
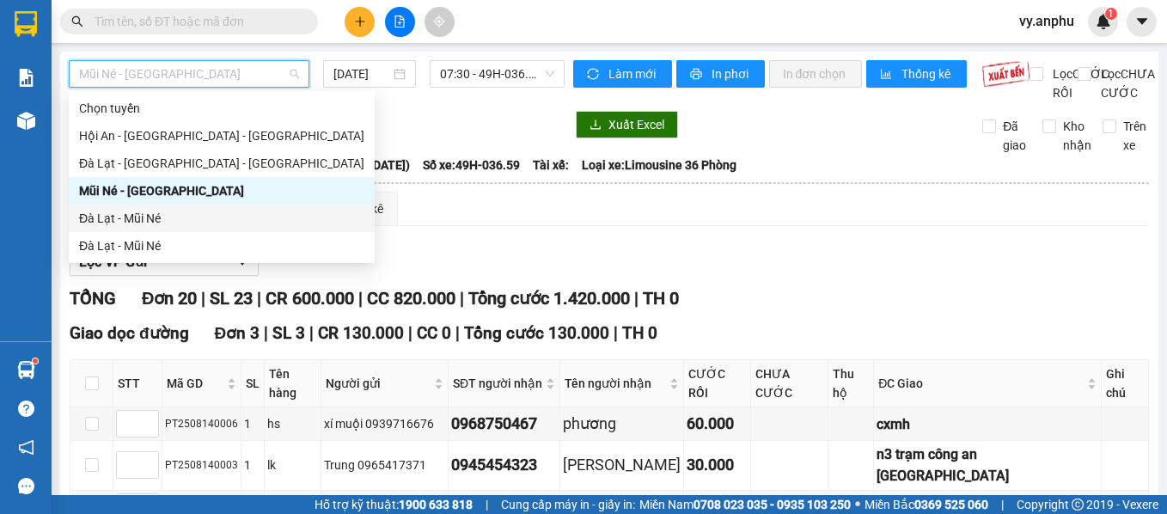
click at [178, 223] on div "Đà Lạt - Mũi Né" at bounding box center [221, 218] width 285 height 19
type input "[DATE]"
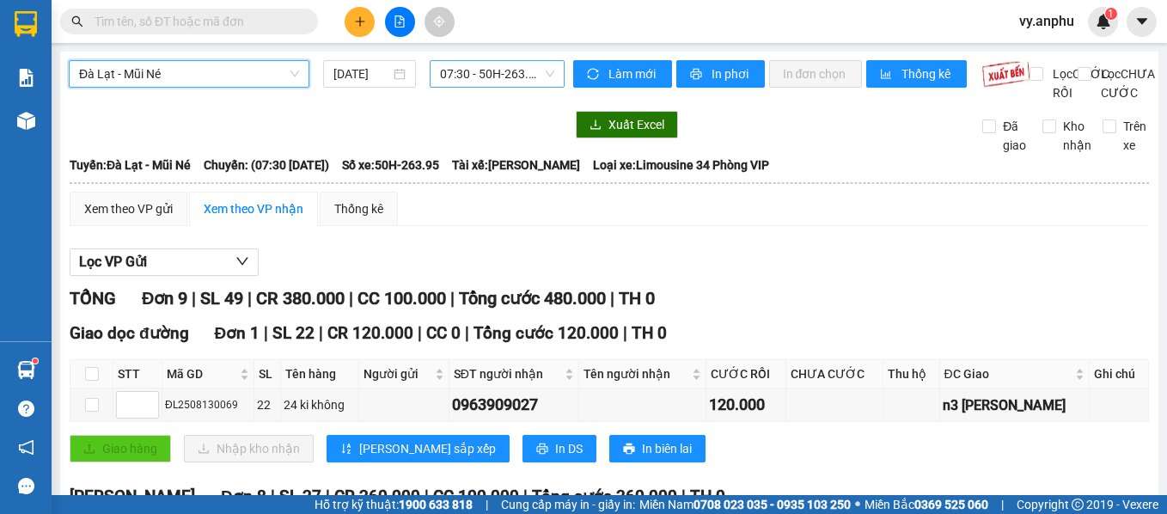
click at [487, 71] on span "07:30 - 50H-263.95" at bounding box center [497, 74] width 114 height 26
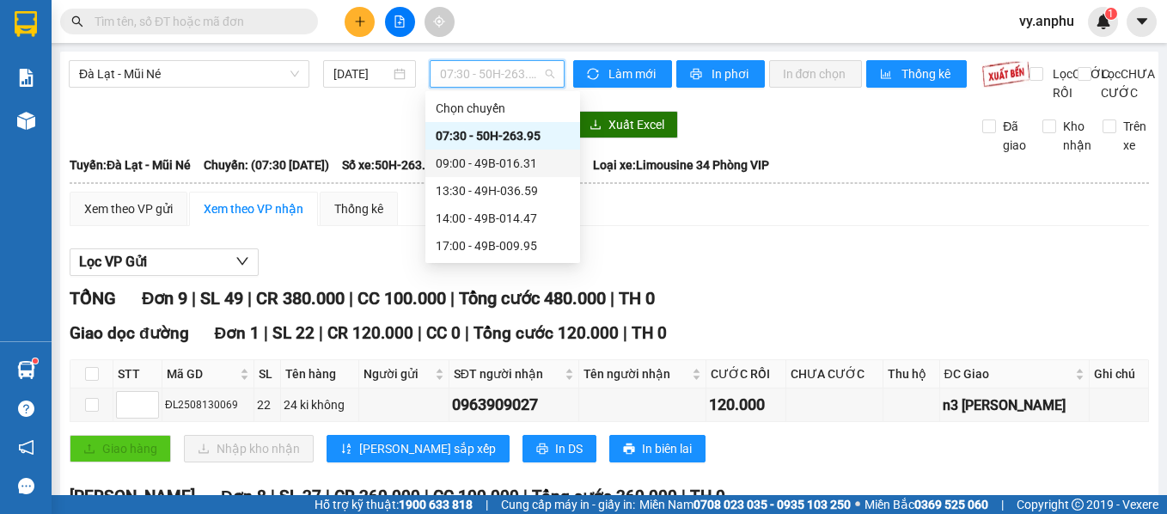
click at [492, 164] on div "09:00 - 49B-016.31" at bounding box center [503, 163] width 134 height 19
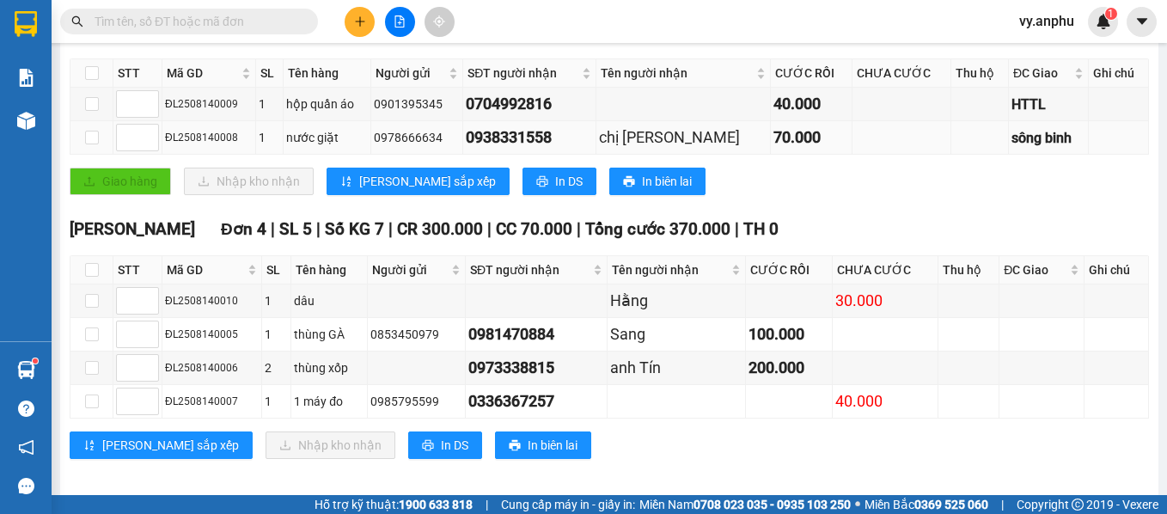
scroll to position [332, 0]
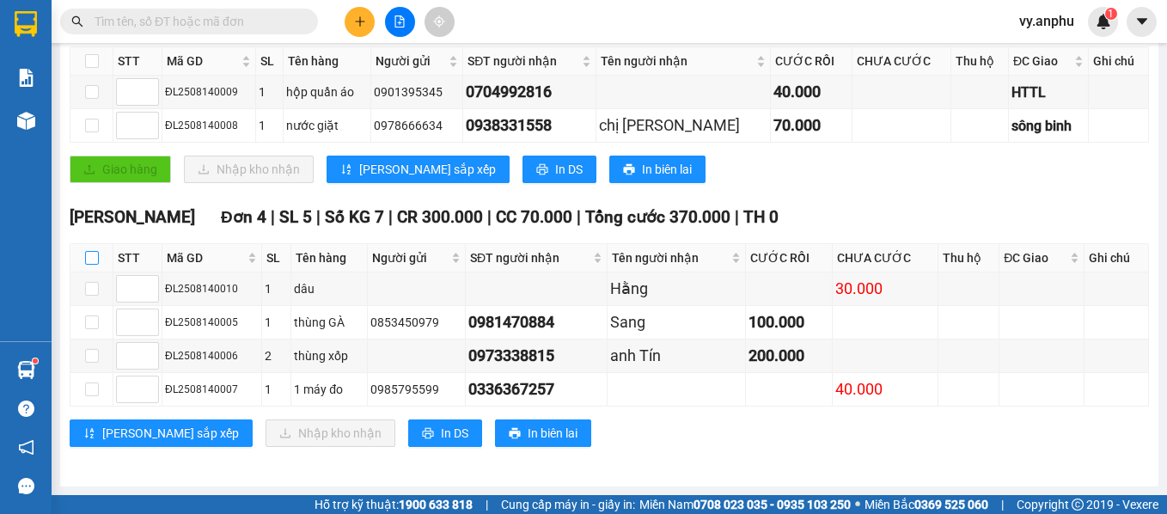
click at [88, 254] on input "checkbox" at bounding box center [92, 258] width 14 height 14
checkbox input "true"
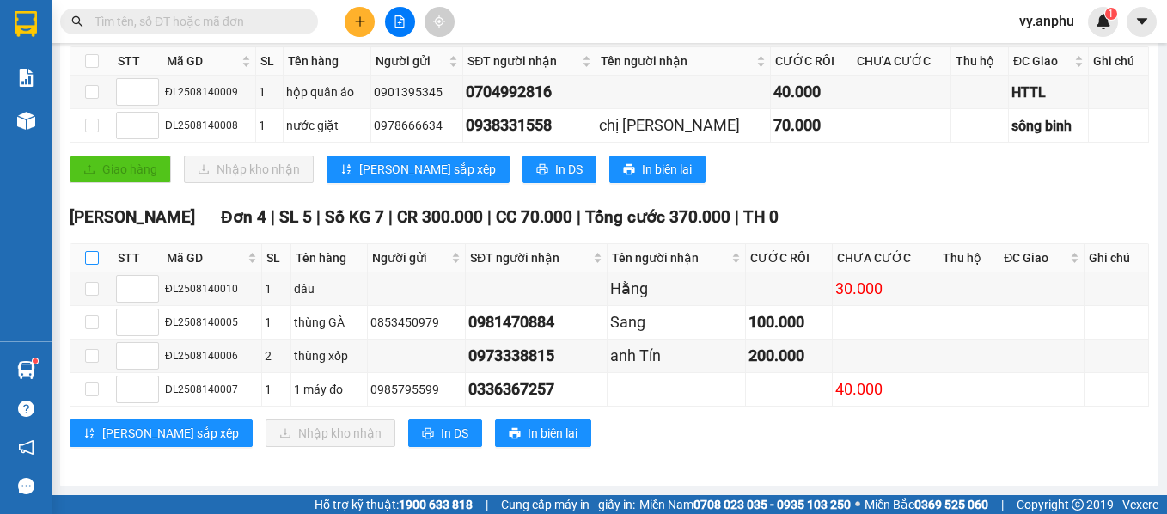
checkbox input "true"
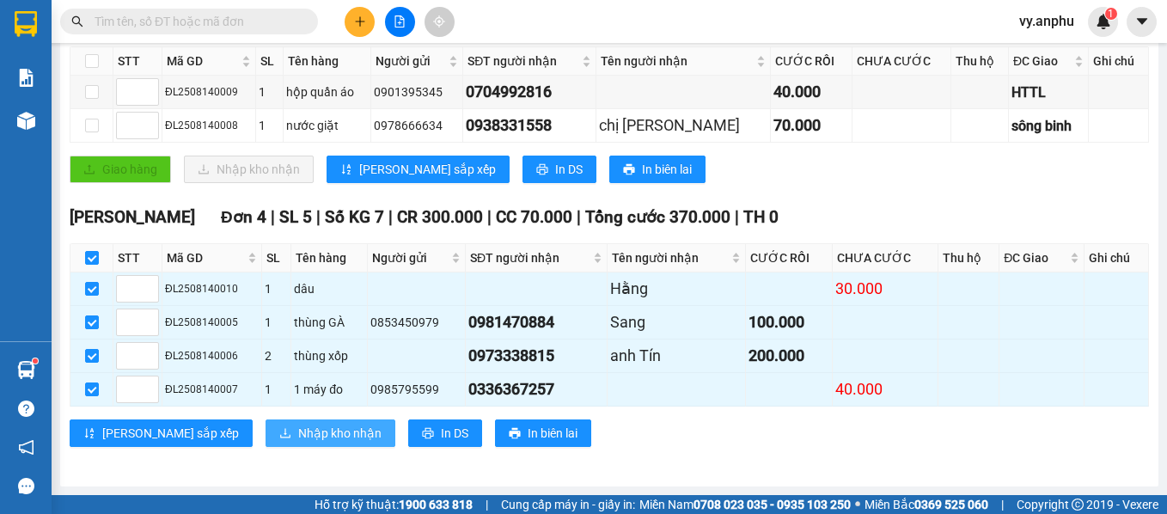
click at [298, 433] on span "Nhập kho nhận" at bounding box center [339, 433] width 83 height 19
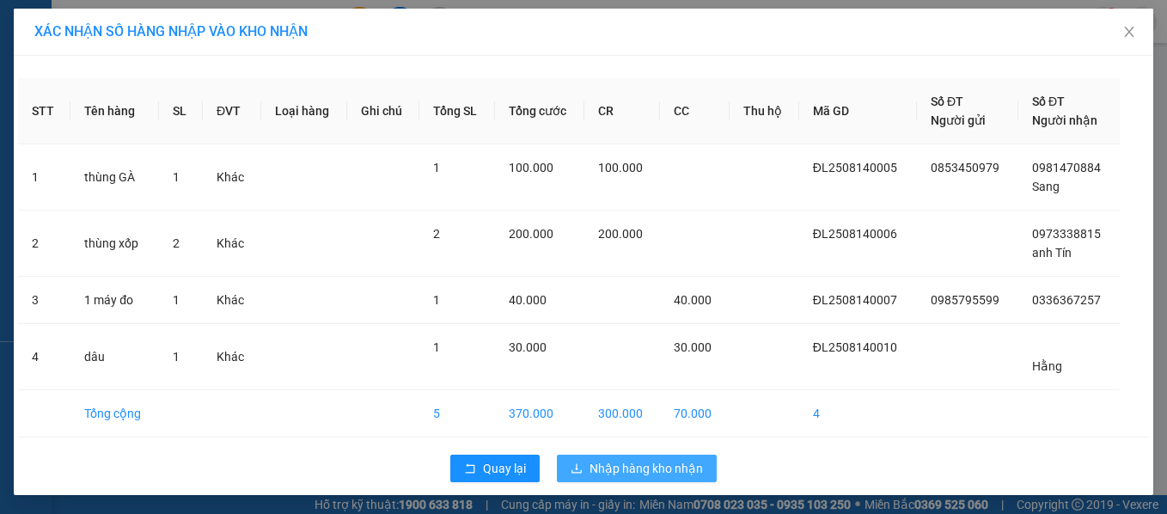
click at [634, 469] on span "Nhập hàng kho nhận" at bounding box center [646, 468] width 113 height 19
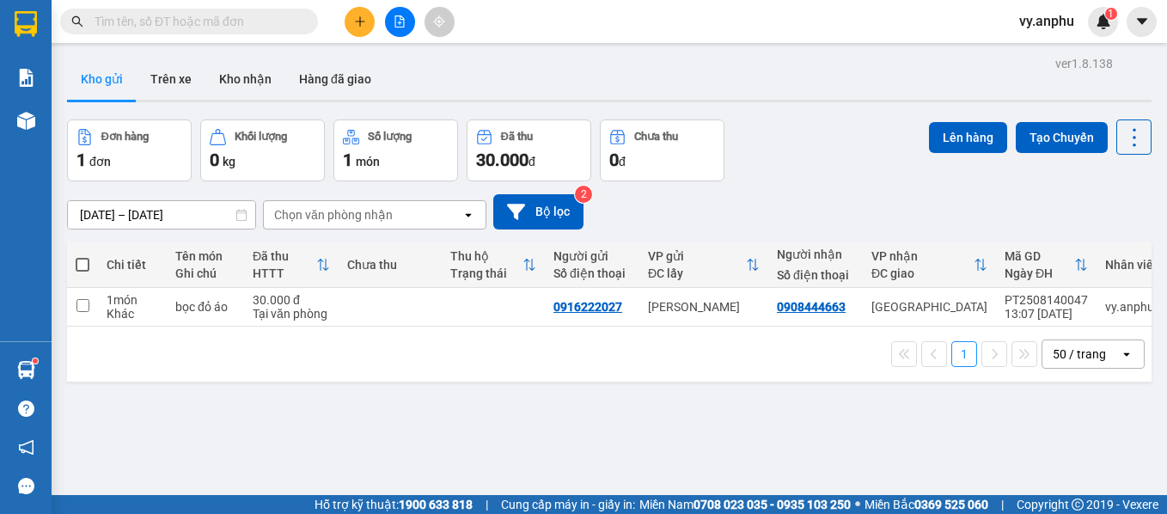
click at [1053, 16] on span "vy.anphu" at bounding box center [1047, 20] width 83 height 21
click at [1035, 52] on span "Đăng xuất" at bounding box center [1068, 53] width 72 height 19
